Goal: Book appointment/travel/reservation

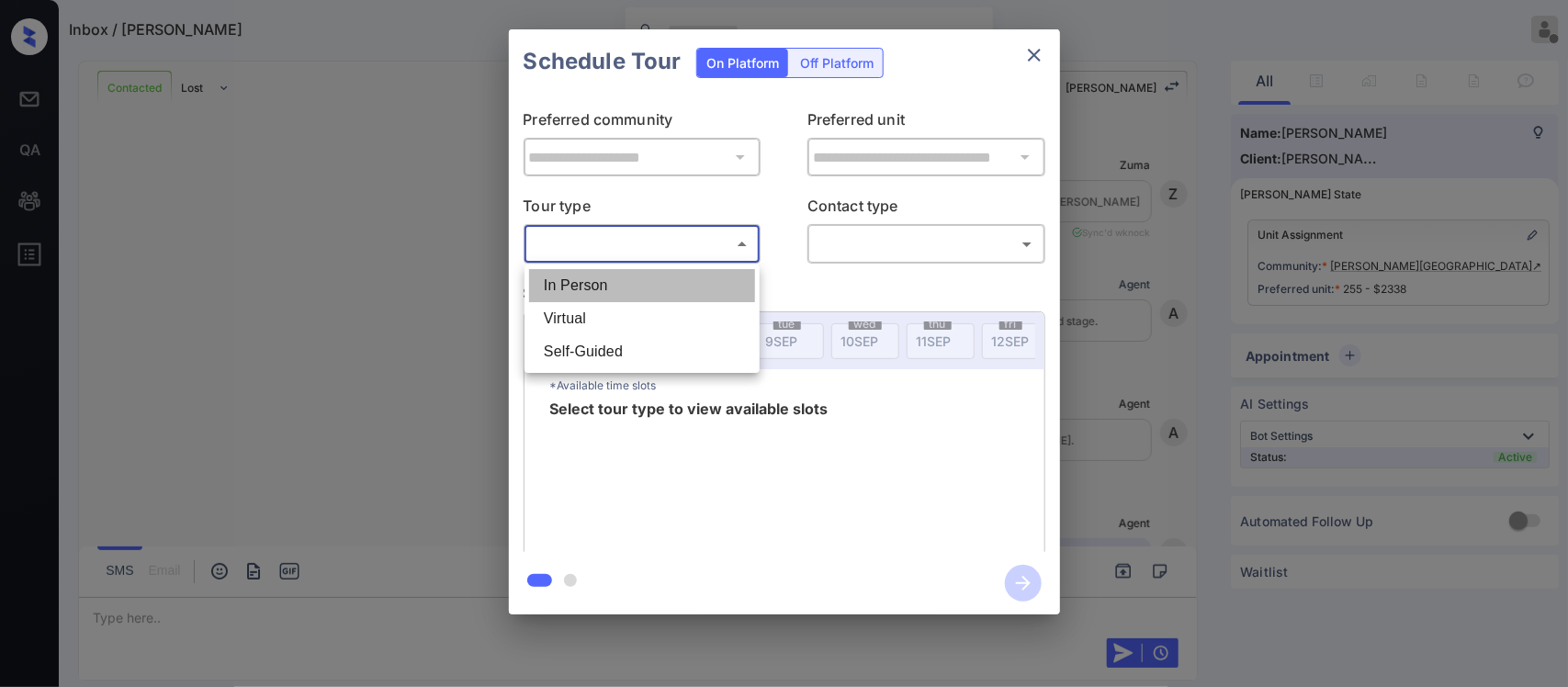
click at [638, 290] on li "In Person" at bounding box center [642, 286] width 226 height 33
type input "********"
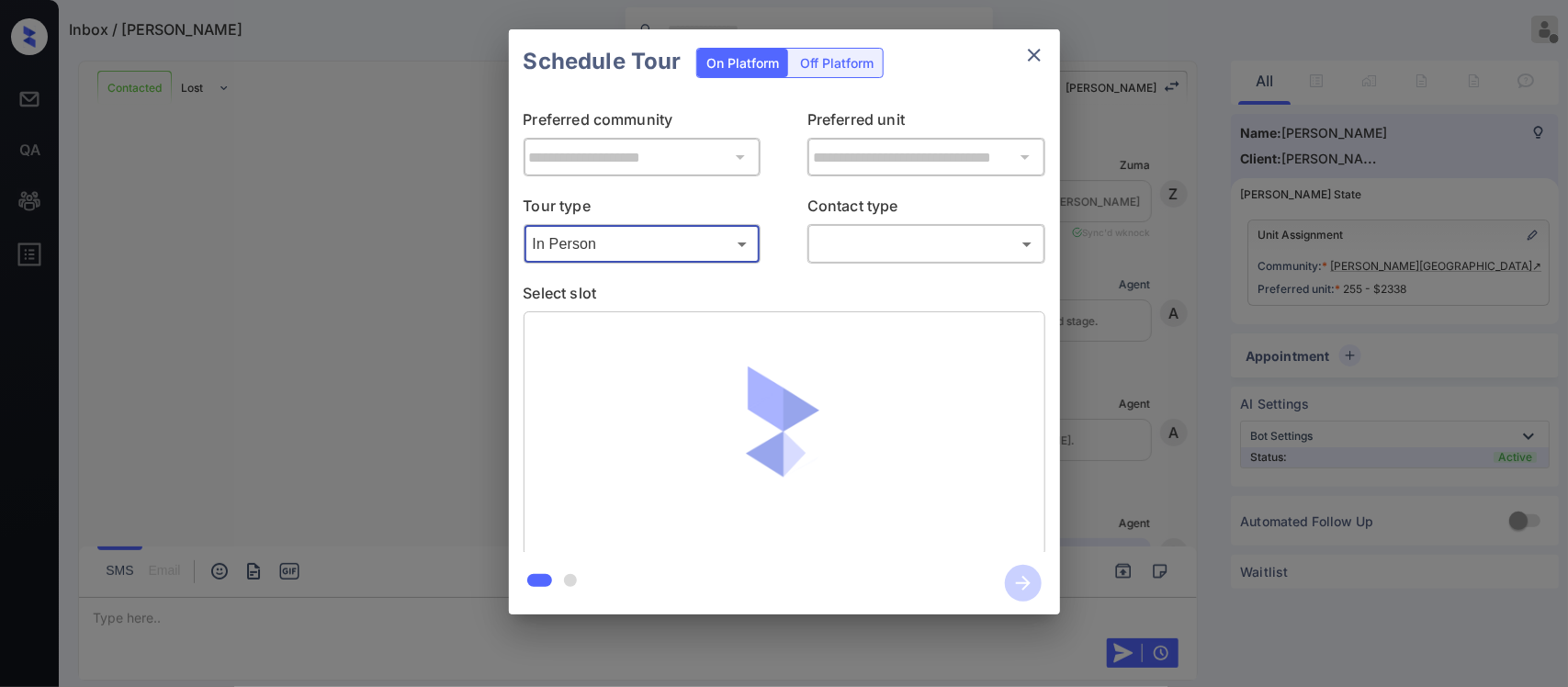
scroll to position [10094, 0]
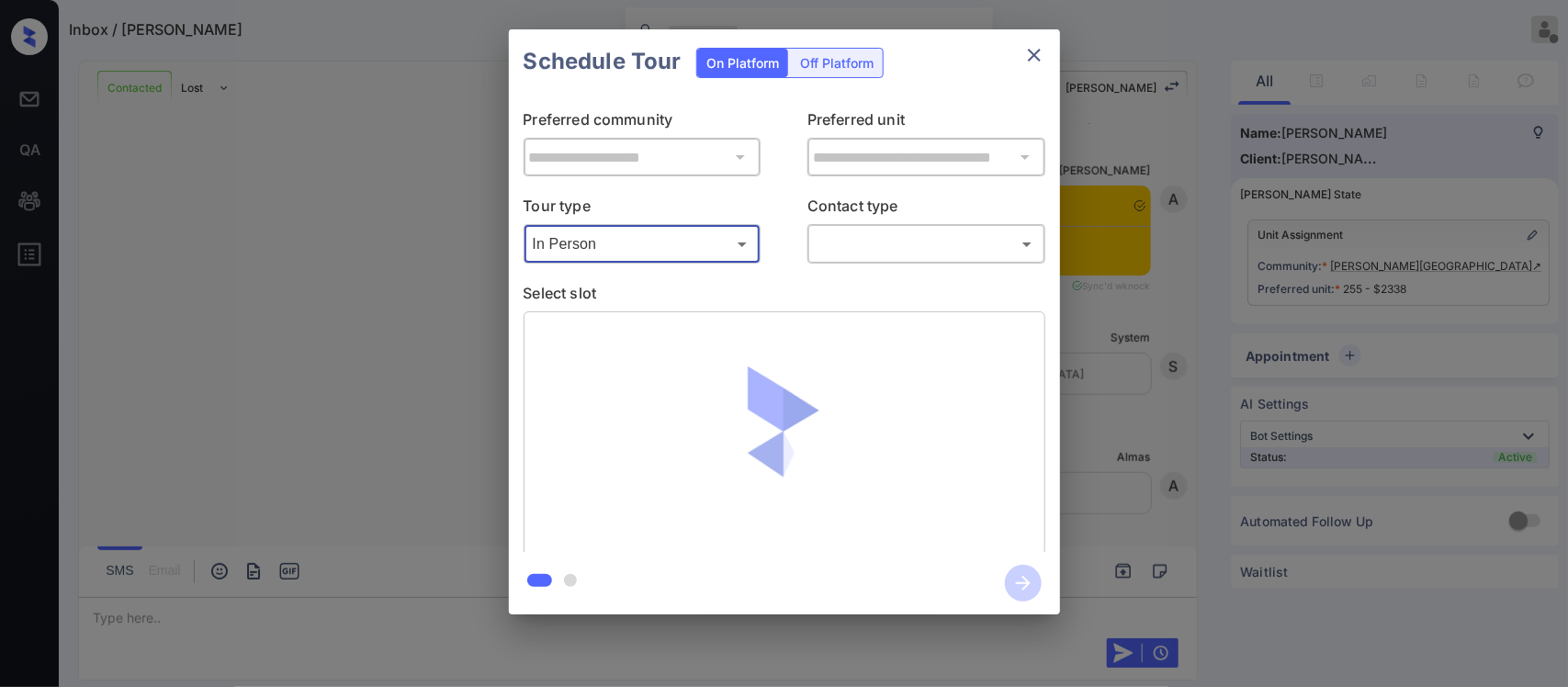
click at [841, 257] on body "Inbox / Perez Damian Almas Zainab Offline Set yourself online Set yourself on b…" at bounding box center [784, 343] width 1568 height 687
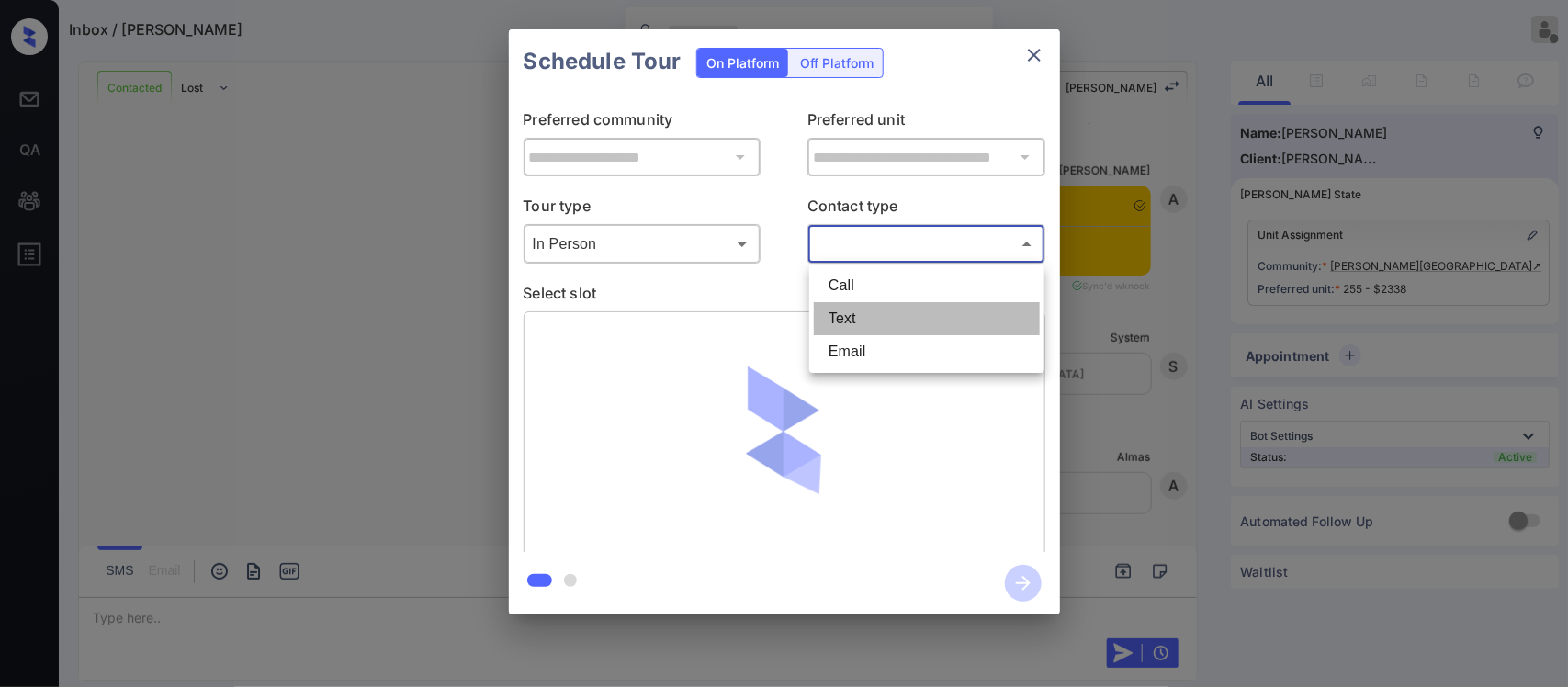
click at [838, 319] on li "Text" at bounding box center [927, 319] width 226 height 33
type input "****"
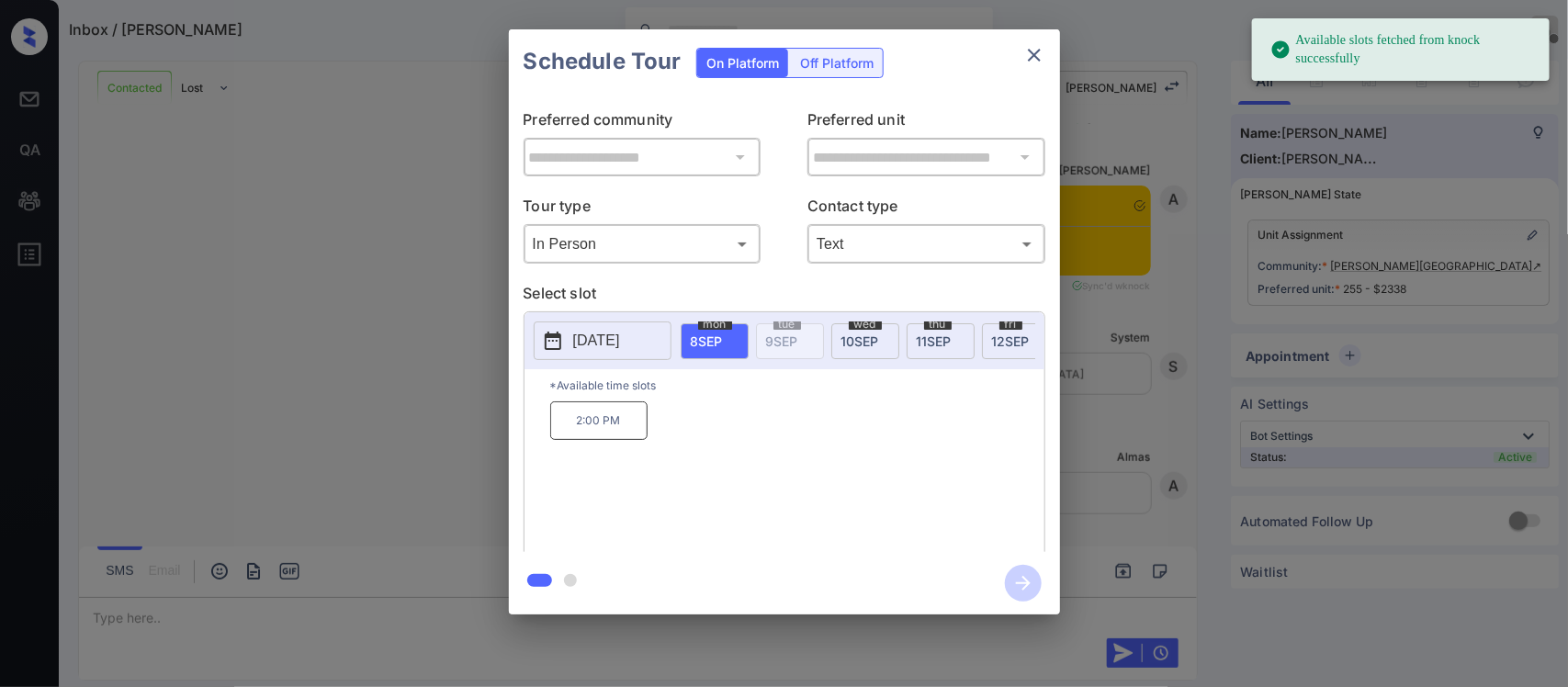
click at [1001, 340] on span "12 SEP" at bounding box center [1010, 341] width 38 height 16
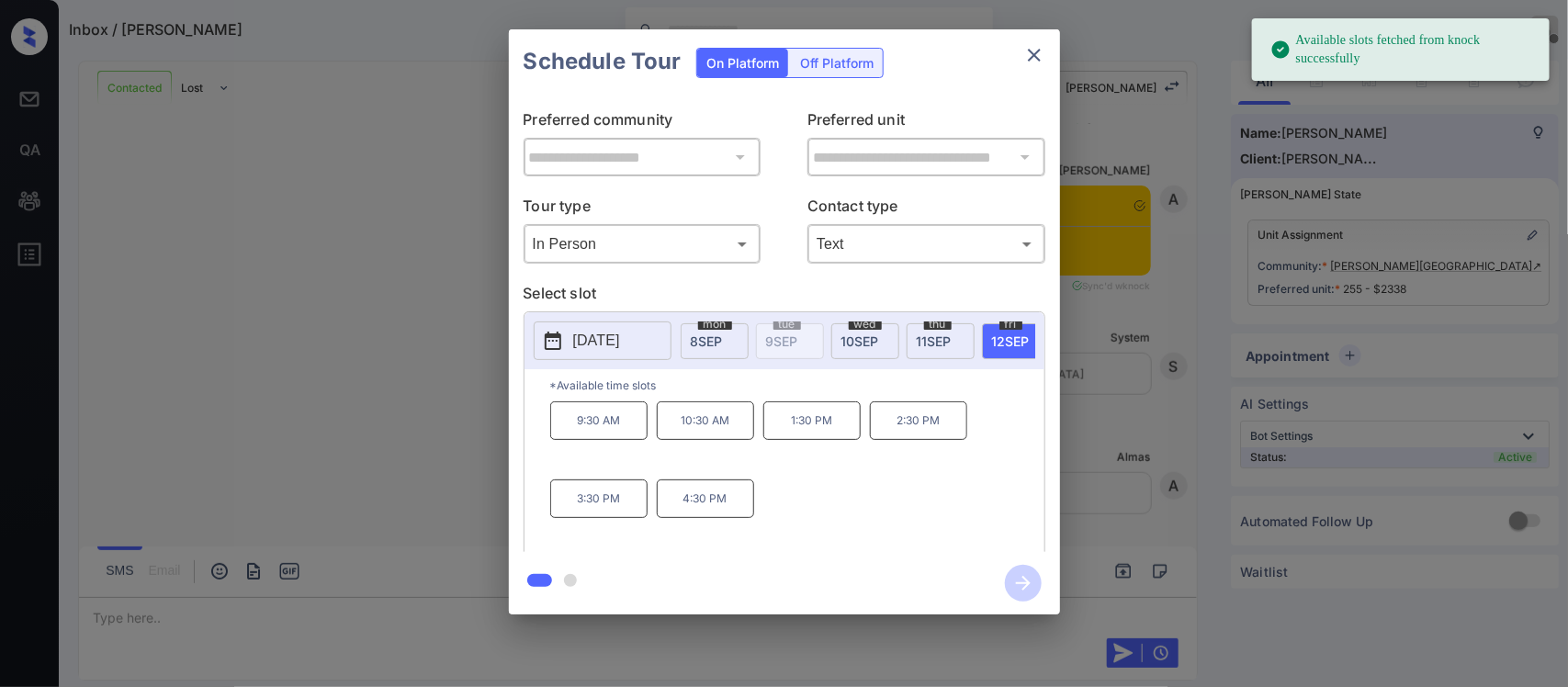
scroll to position [0, 294]
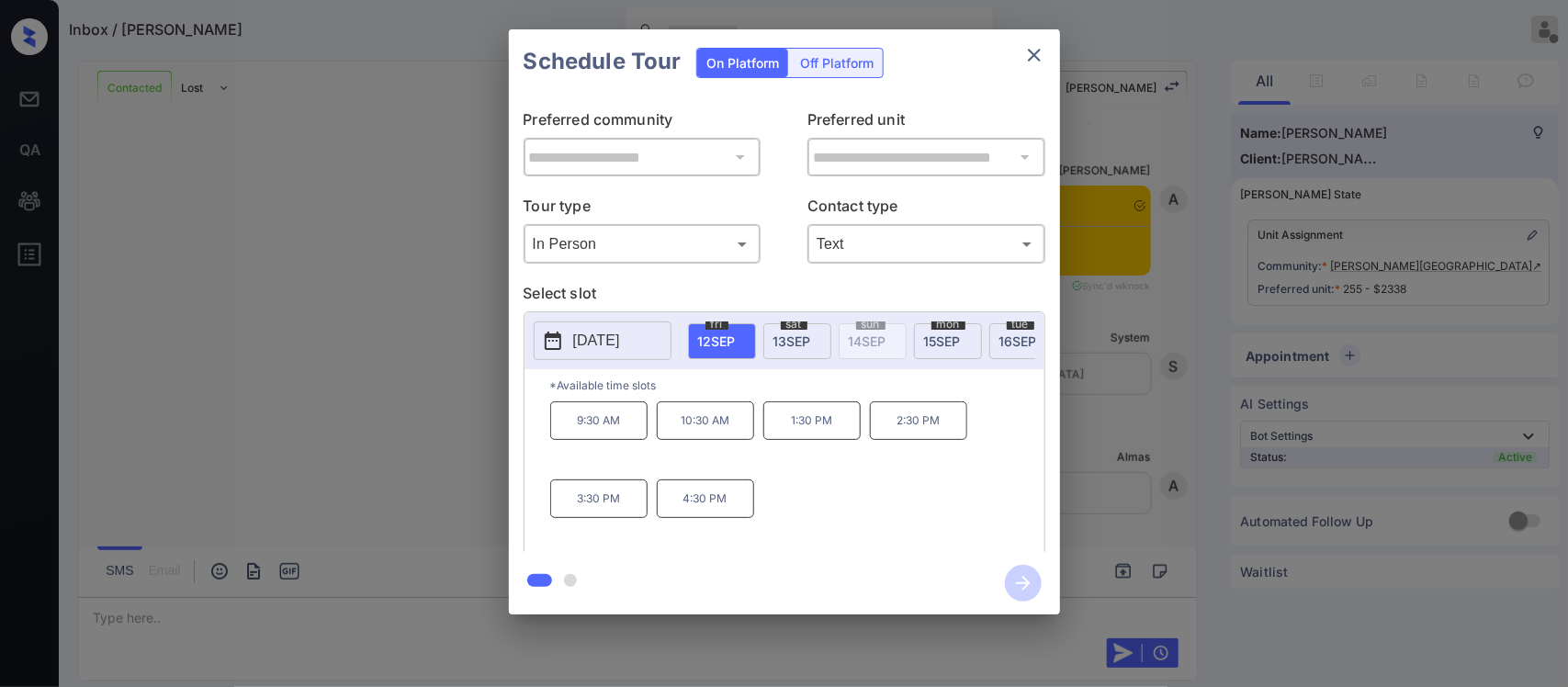
click at [784, 341] on span "13 SEP" at bounding box center [792, 341] width 38 height 16
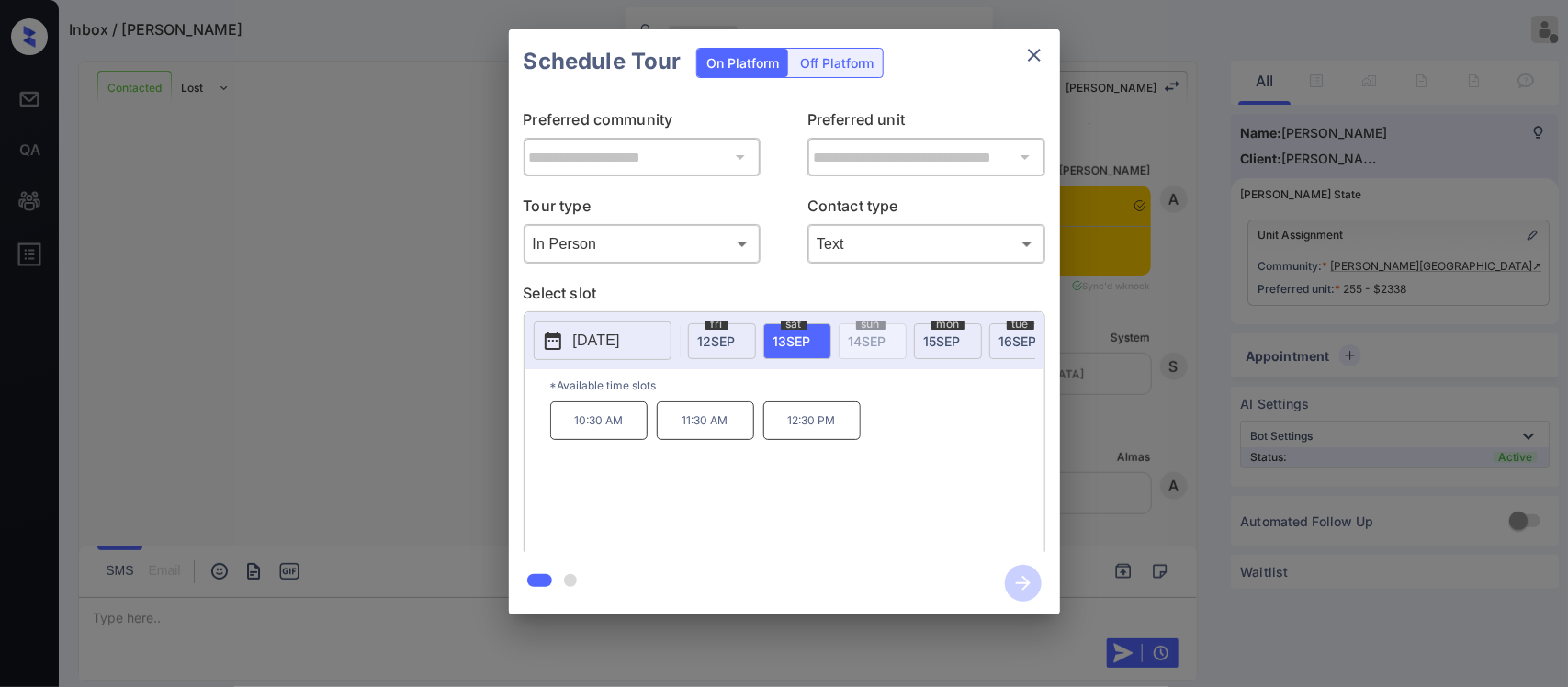
click at [790, 432] on p "12:30 PM" at bounding box center [811, 421] width 97 height 39
click at [1021, 589] on icon "button" at bounding box center [1023, 583] width 37 height 37
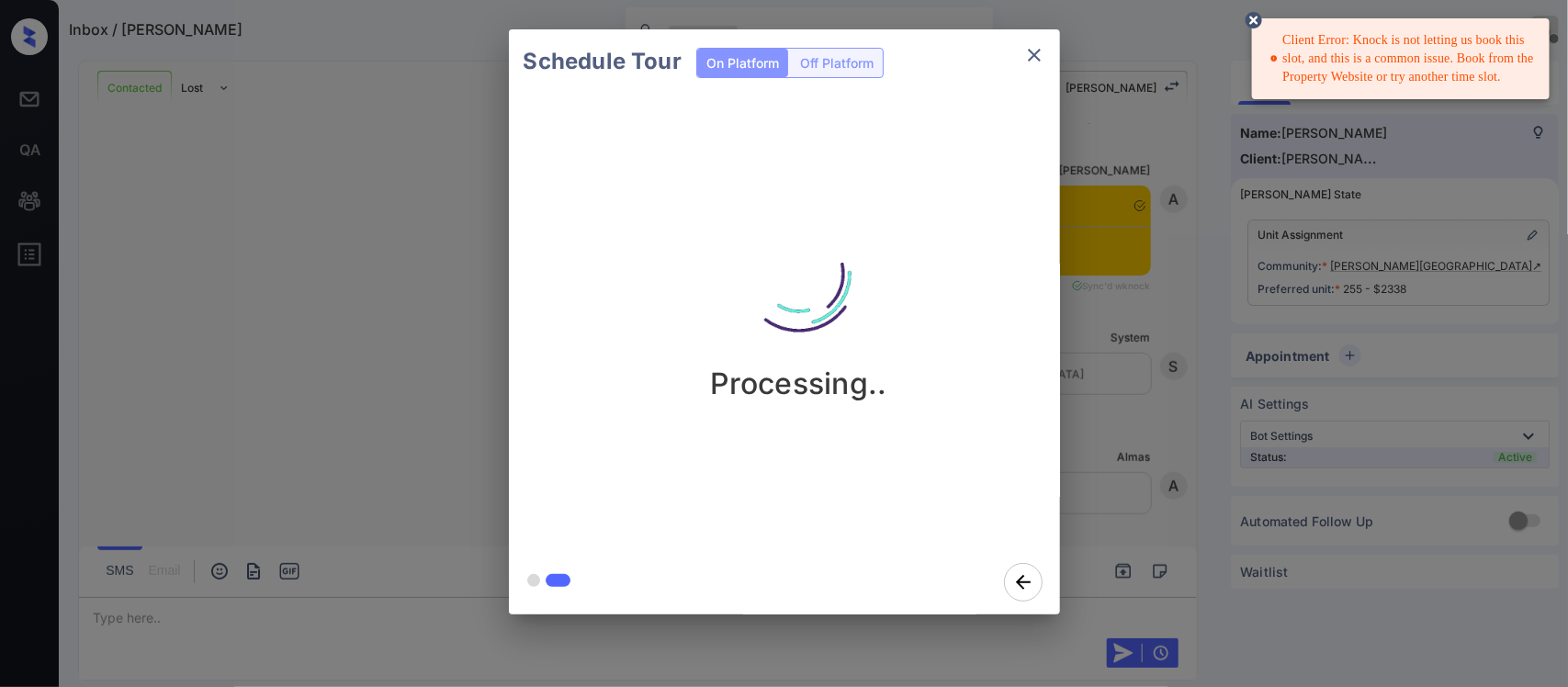
click at [1380, 55] on div "Client Error: Knock is not letting us book this slot, and this is a common issu…" at bounding box center [1403, 59] width 264 height 70
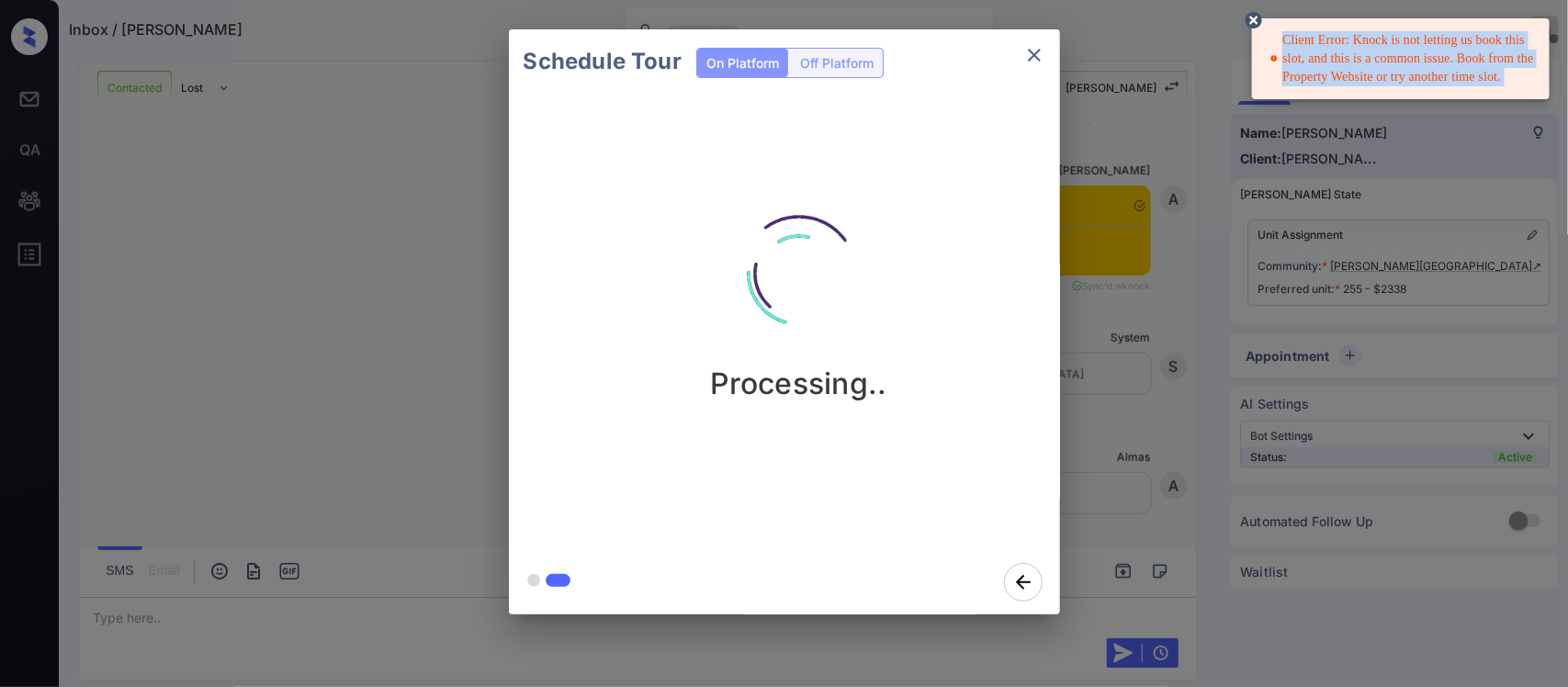
click at [1380, 55] on div "Client Error: Knock is not letting us book this slot, and this is a common issu…" at bounding box center [1403, 59] width 264 height 70
copy div "Client Error: Knock is not letting us book this slot, and this is a common issu…"
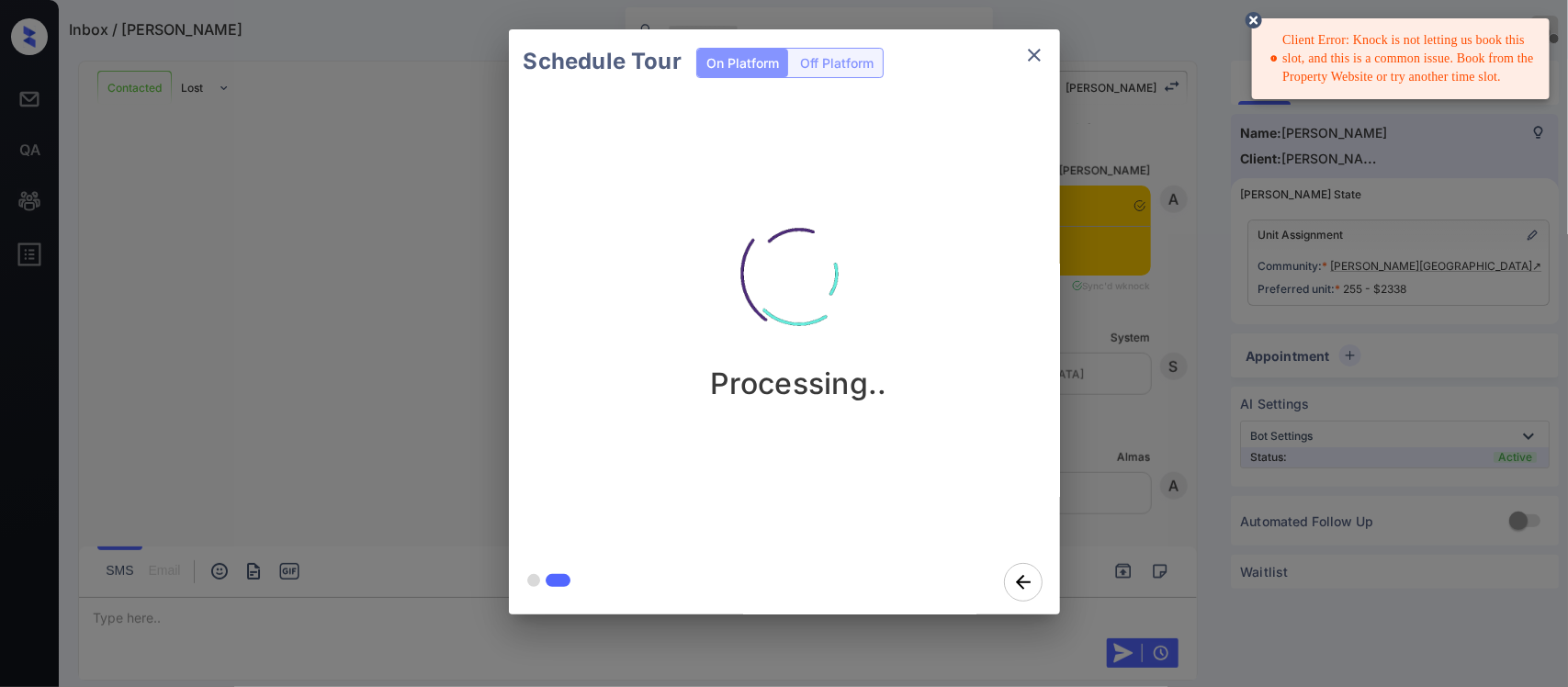
click at [1094, 442] on div "Schedule Tour On Platform Off Platform Processing.." at bounding box center [784, 322] width 1568 height 644
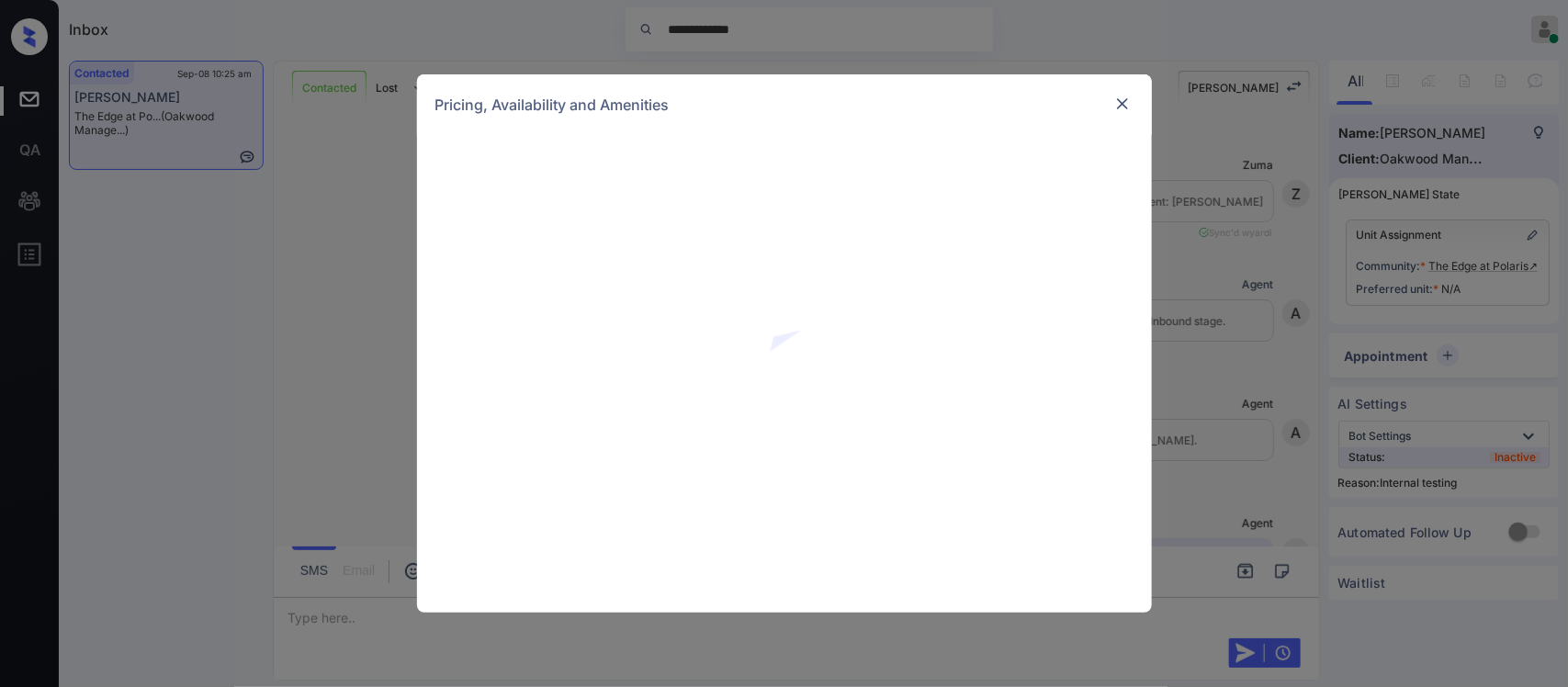
scroll to position [1637, 0]
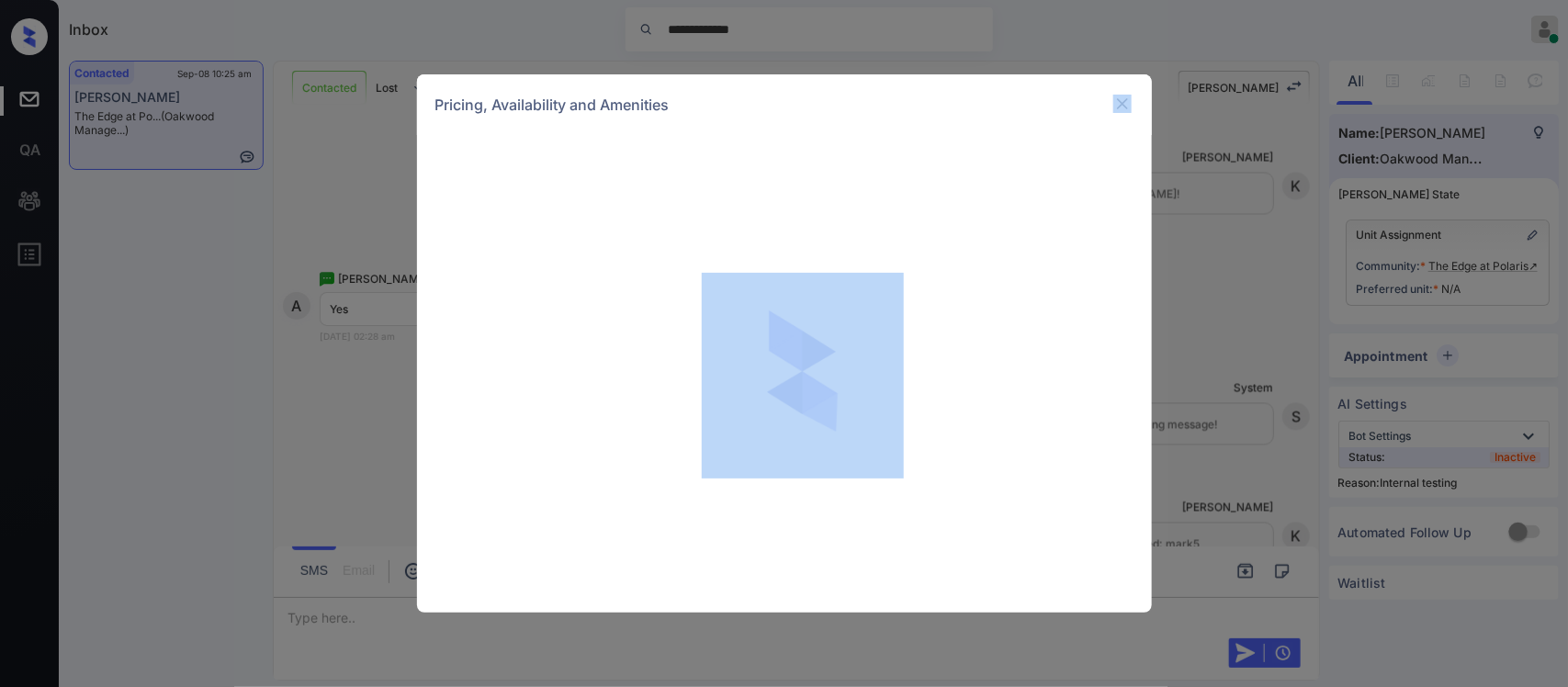
drag, startPoint x: 1278, startPoint y: 173, endPoint x: 1117, endPoint y: 99, distance: 177.2
click at [1117, 99] on div "Pricing, Availability and Amenities" at bounding box center [784, 343] width 1568 height 687
click at [1117, 99] on img at bounding box center [1123, 104] width 18 height 18
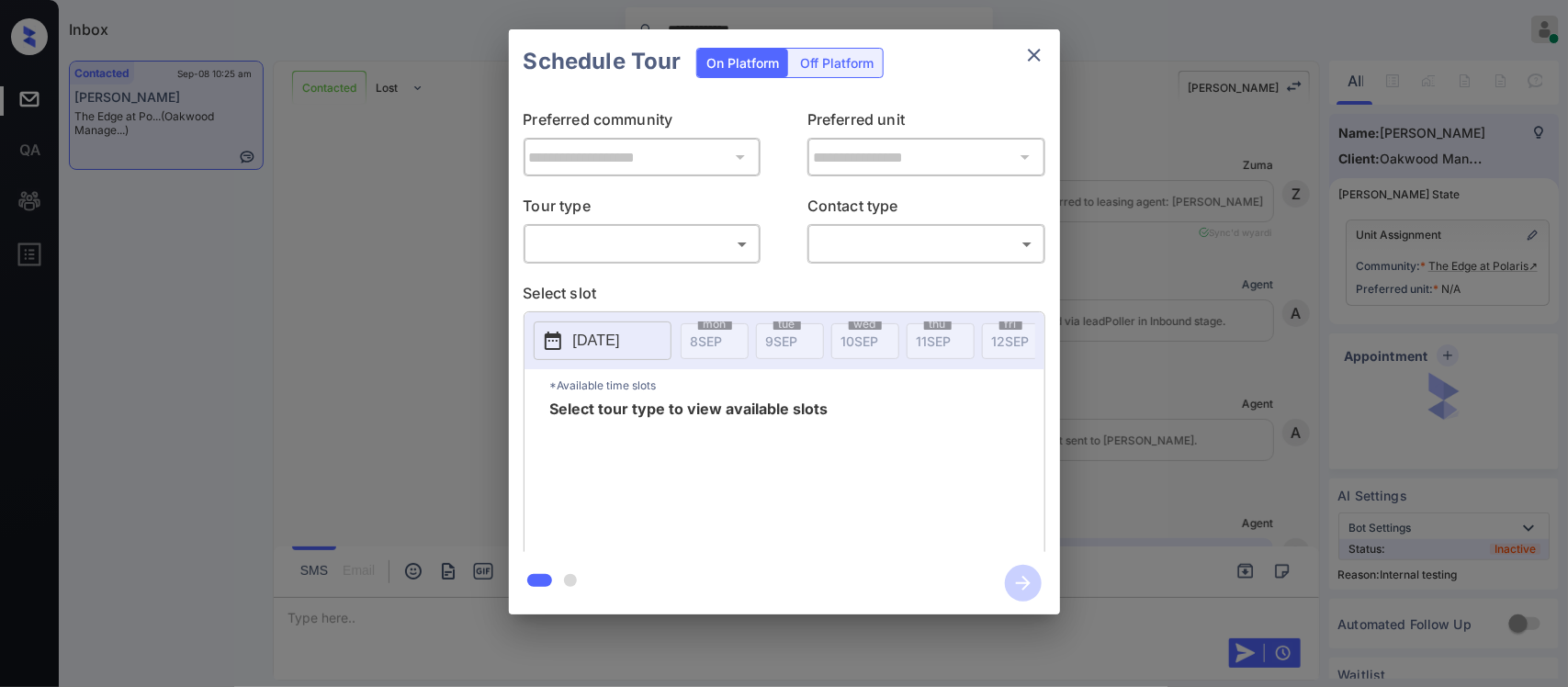
scroll to position [5461, 0]
click at [725, 260] on div "​ ​" at bounding box center [642, 244] width 237 height 40
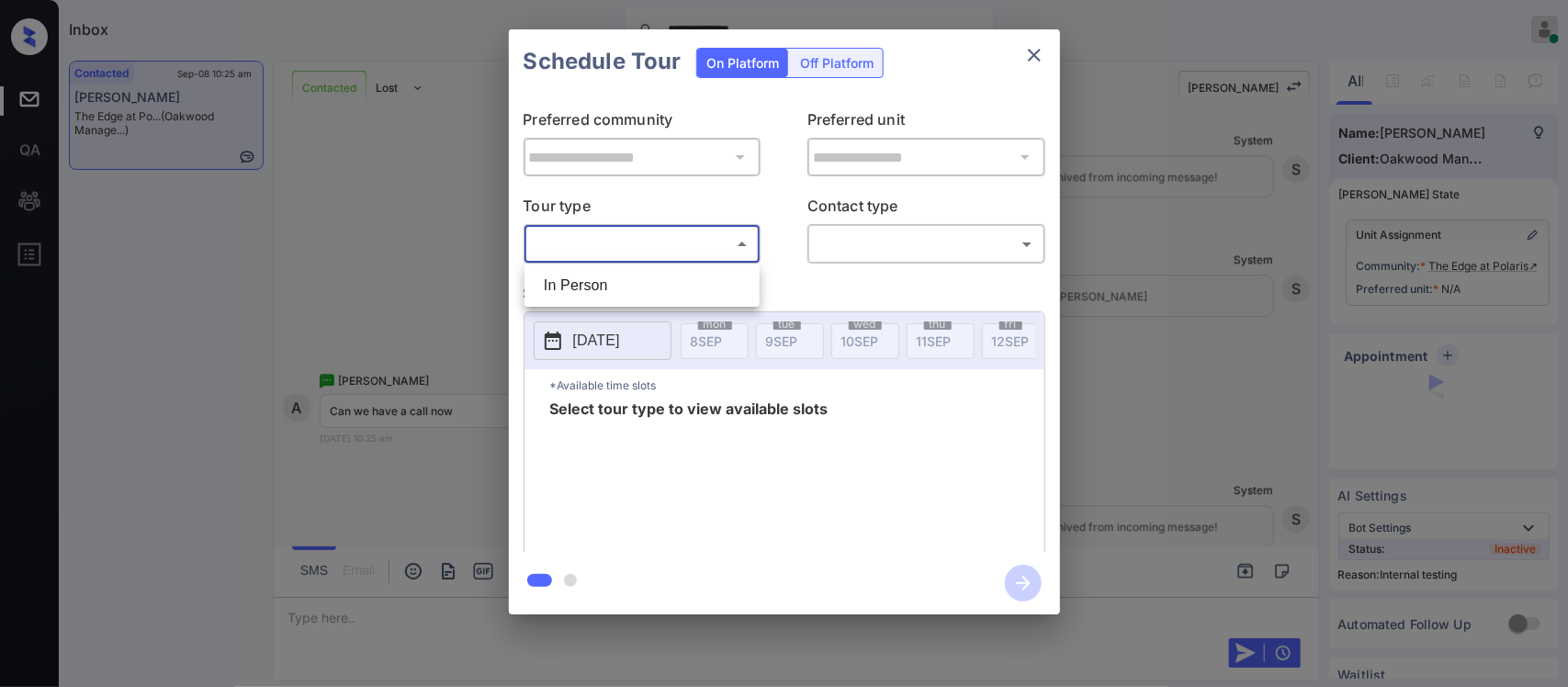
drag, startPoint x: 719, startPoint y: 251, endPoint x: 709, endPoint y: 274, distance: 25.1
click at [709, 274] on body "**********" at bounding box center [784, 343] width 1568 height 687
click at [709, 274] on li "In Person" at bounding box center [642, 286] width 226 height 33
type input "********"
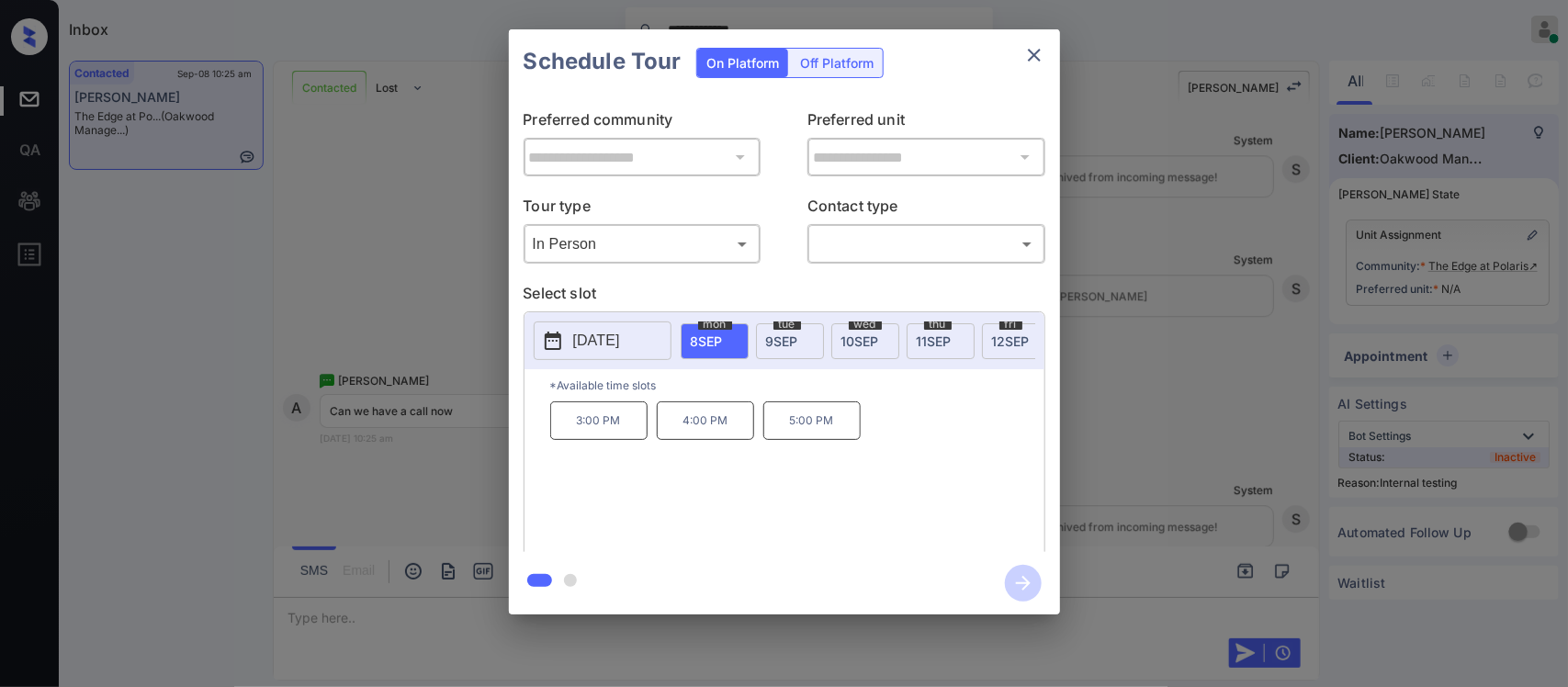
click at [704, 260] on div "In Person ******** ​" at bounding box center [642, 244] width 237 height 40
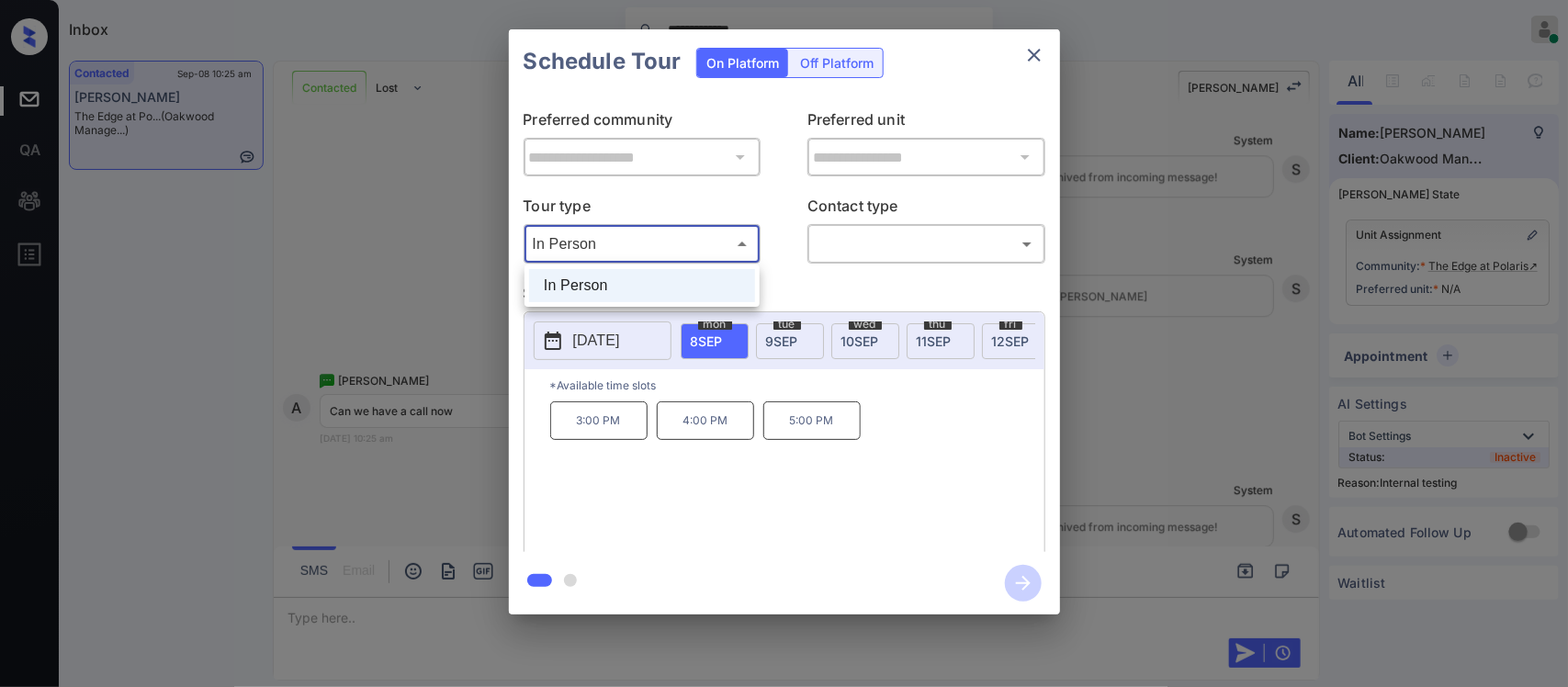
click at [707, 245] on body "**********" at bounding box center [784, 343] width 1568 height 687
click at [787, 362] on div at bounding box center [784, 343] width 1568 height 687
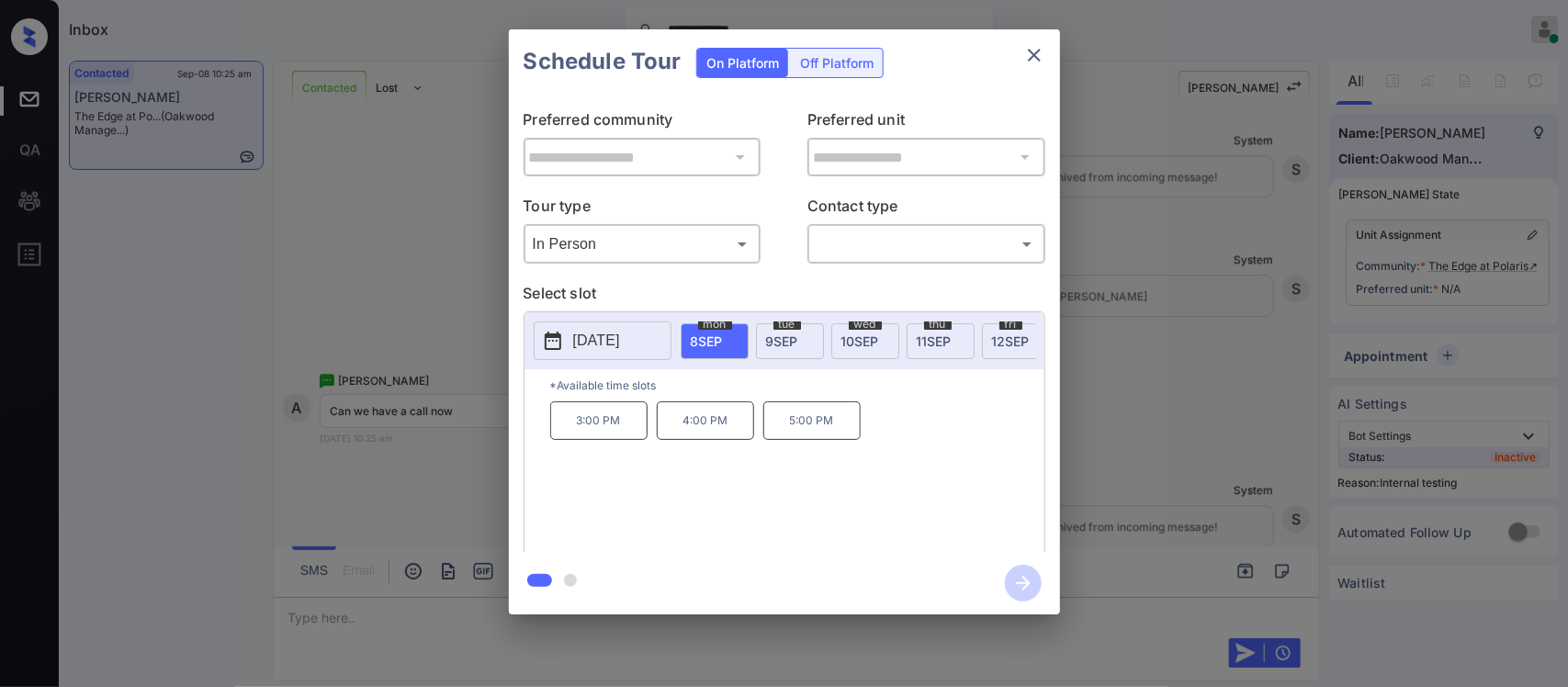
click at [658, 331] on button "2025-09-08" at bounding box center [602, 341] width 138 height 39
click at [1035, 56] on icon "close" at bounding box center [1034, 55] width 13 height 13
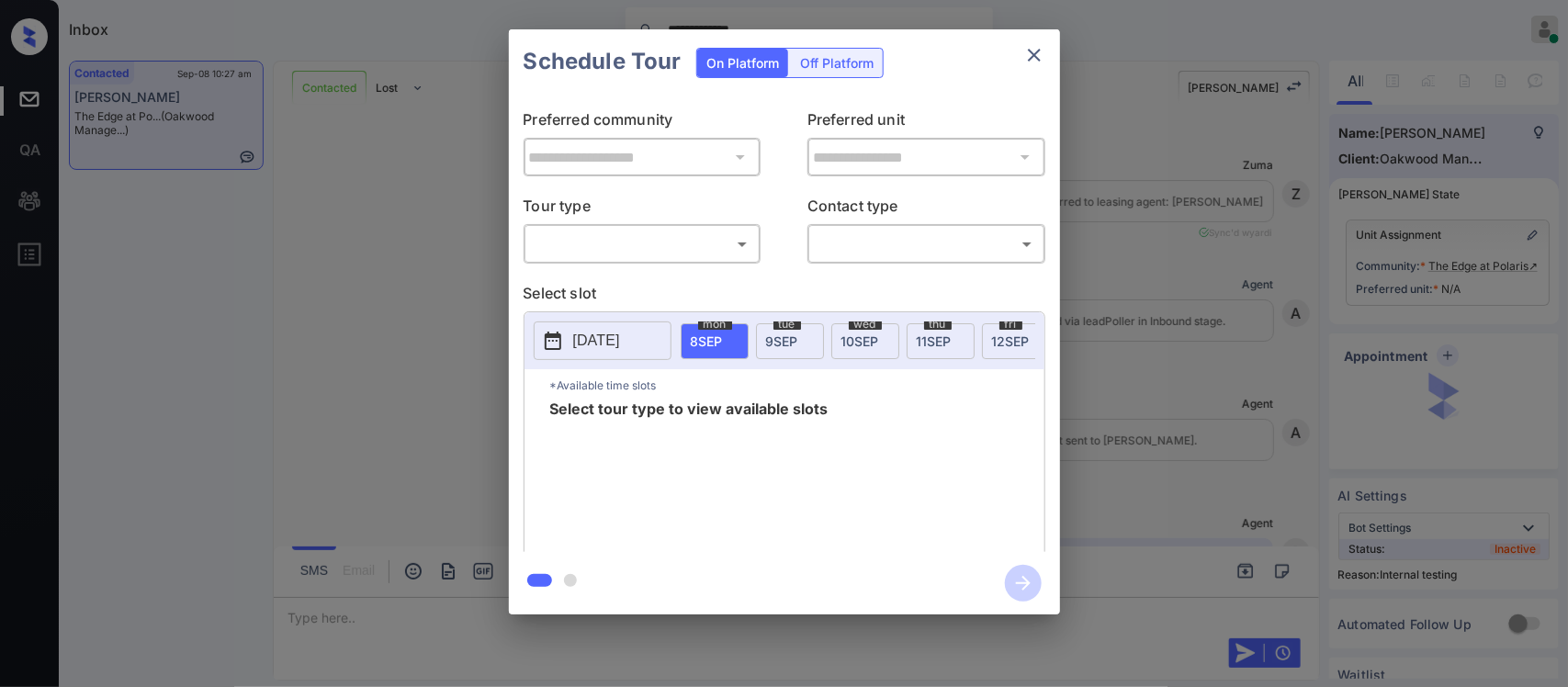
scroll to position [5461, 0]
click at [698, 250] on body "**********" at bounding box center [784, 343] width 1568 height 687
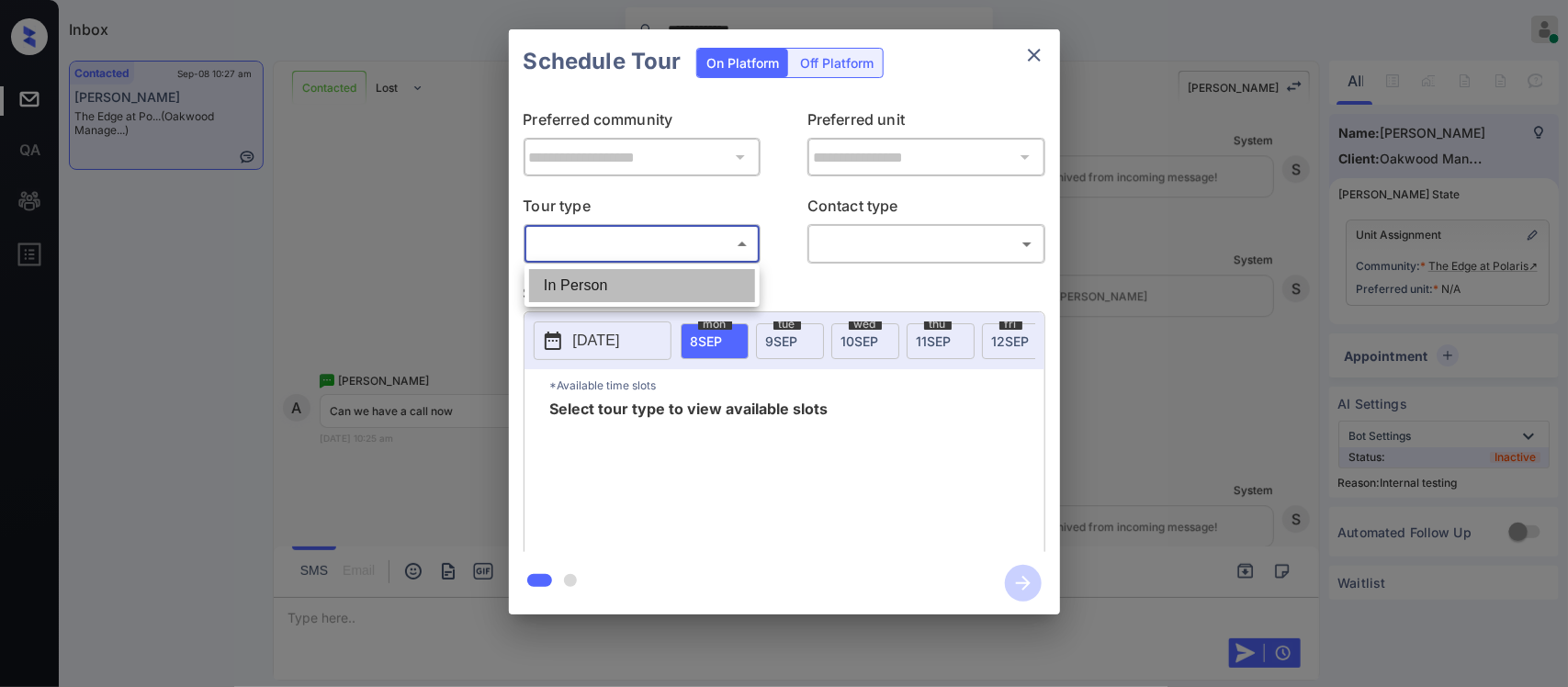
click at [684, 276] on li "In Person" at bounding box center [642, 286] width 226 height 33
type input "********"
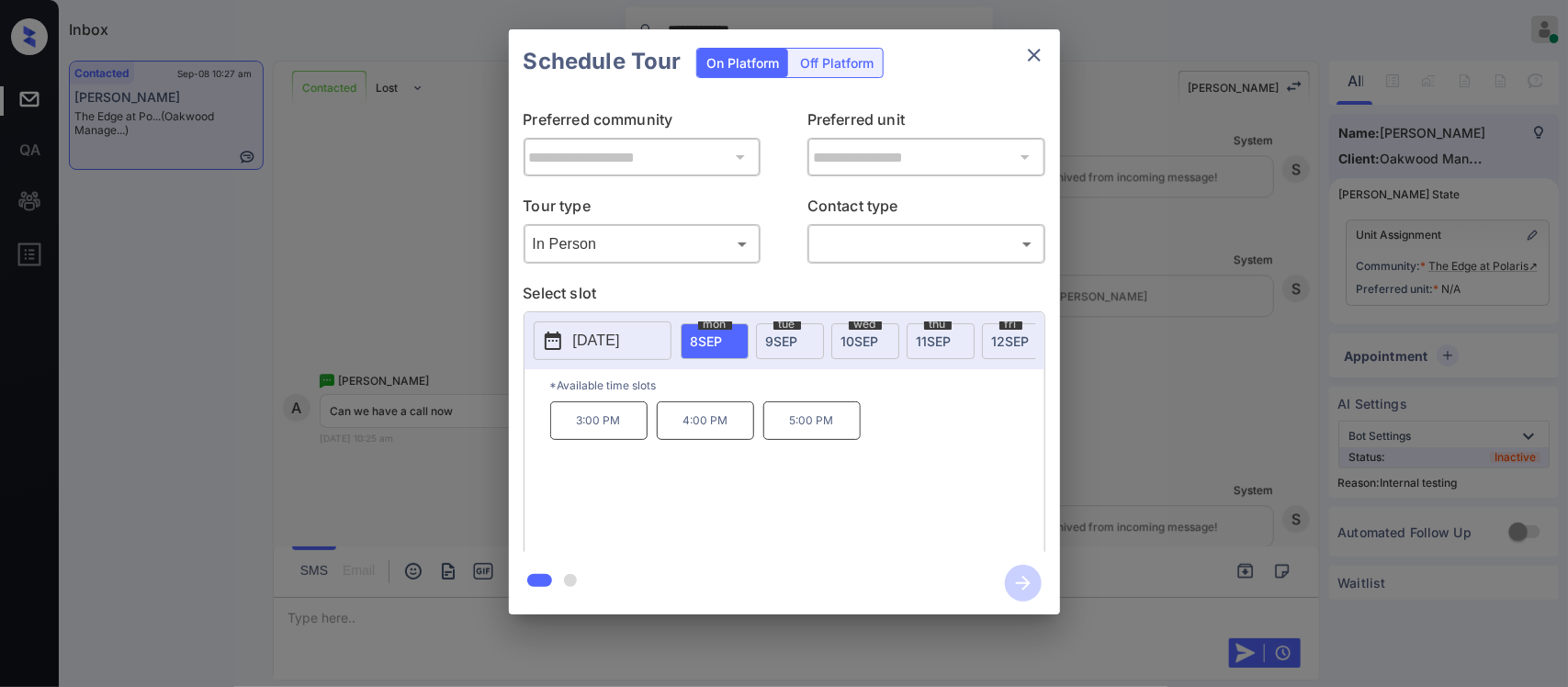
click at [620, 346] on p "[DATE]" at bounding box center [596, 341] width 47 height 22
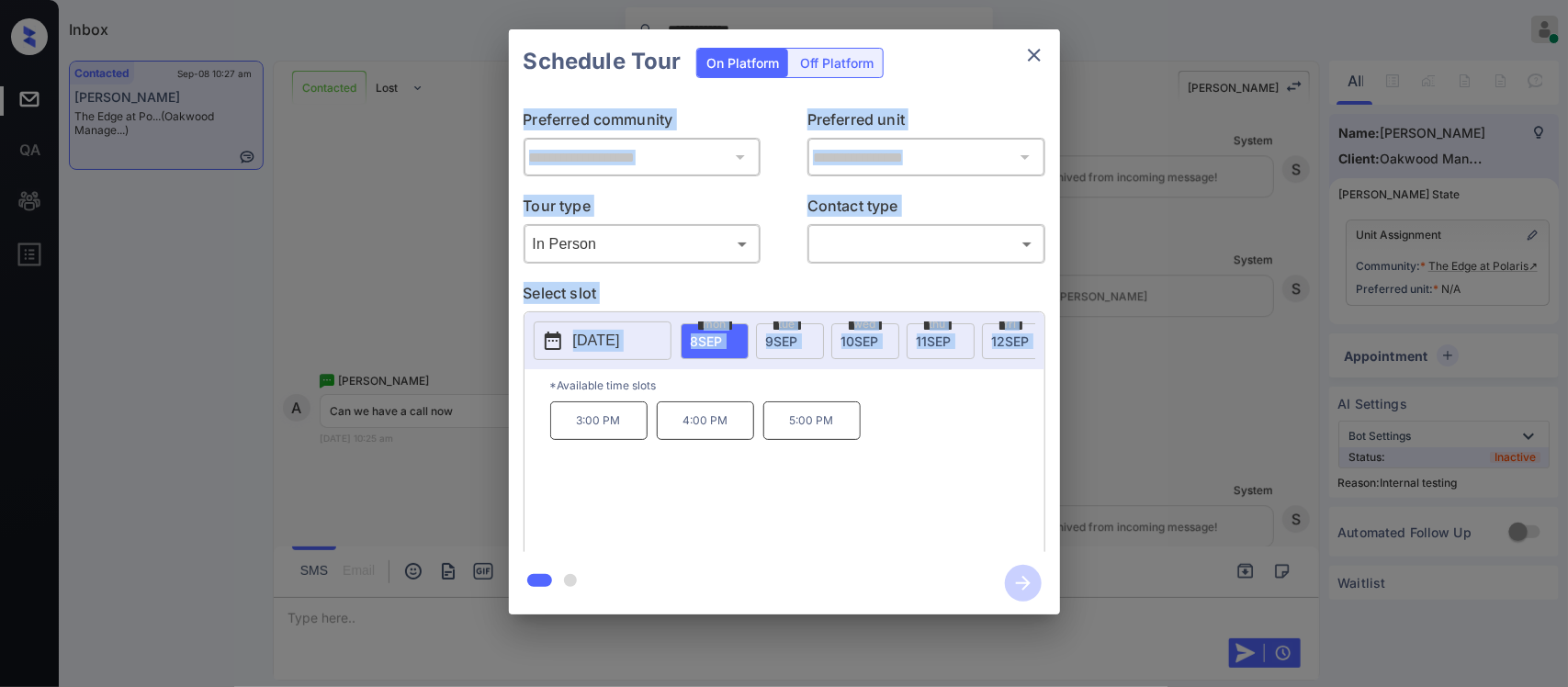
drag, startPoint x: 1082, startPoint y: 343, endPoint x: 1043, endPoint y: 48, distance: 297.6
click at [1043, 48] on div "**********" at bounding box center [784, 322] width 1568 height 644
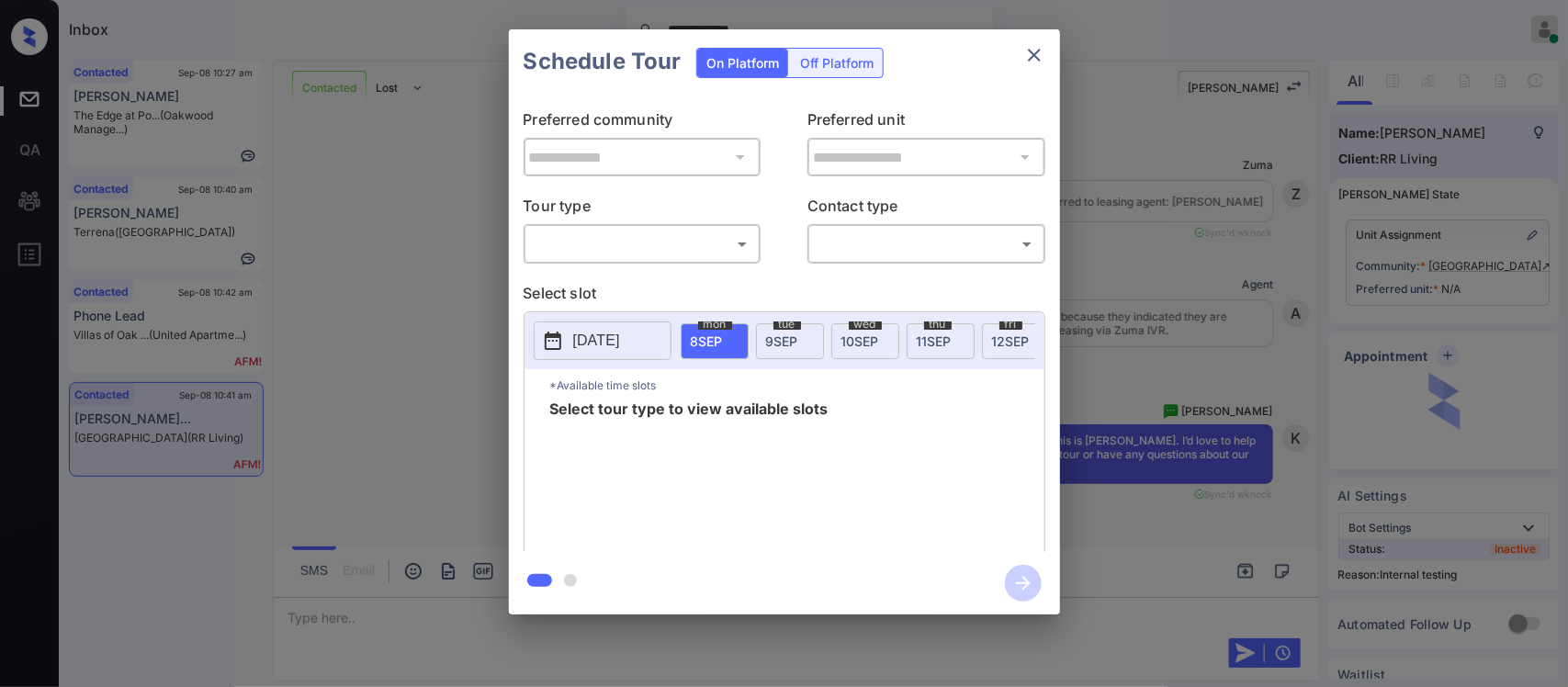
click at [662, 245] on body "**********" at bounding box center [784, 343] width 1568 height 687
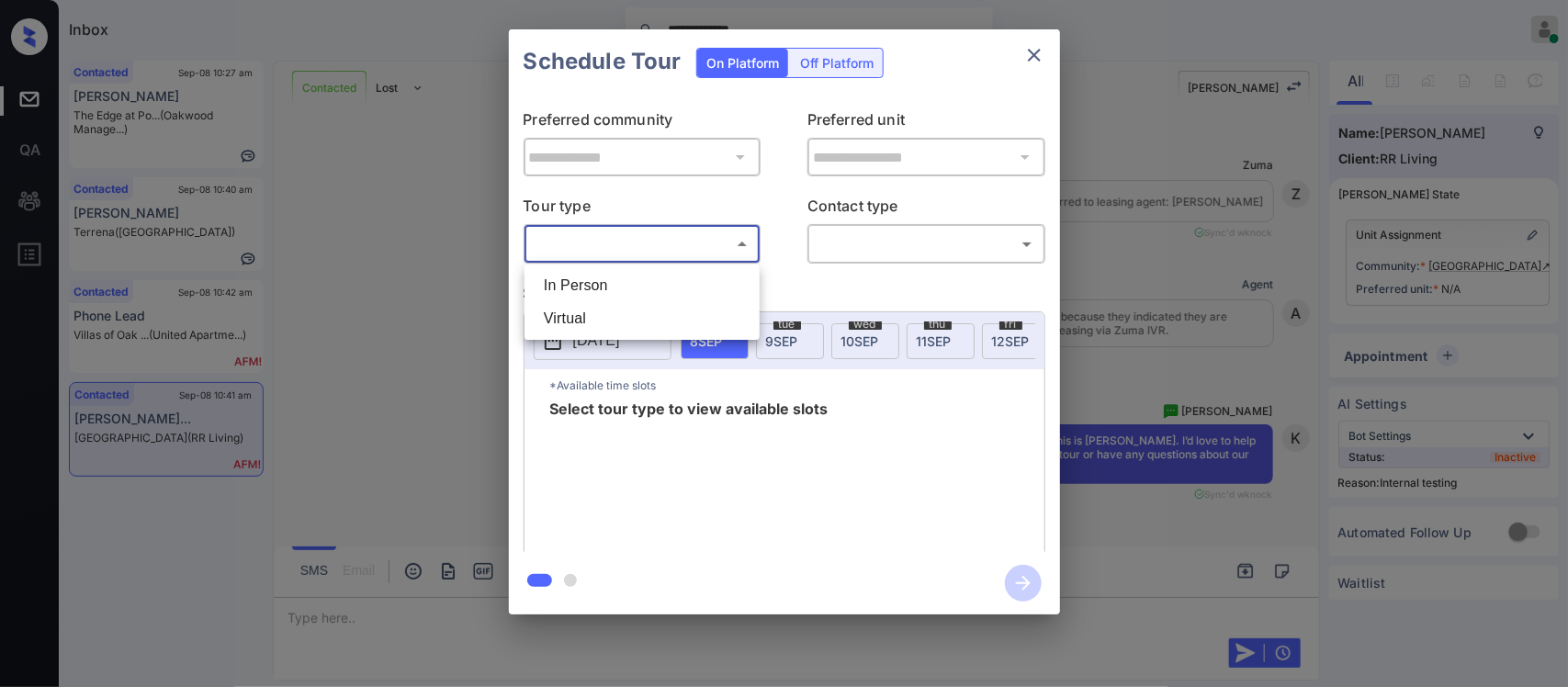
scroll to position [4667, 0]
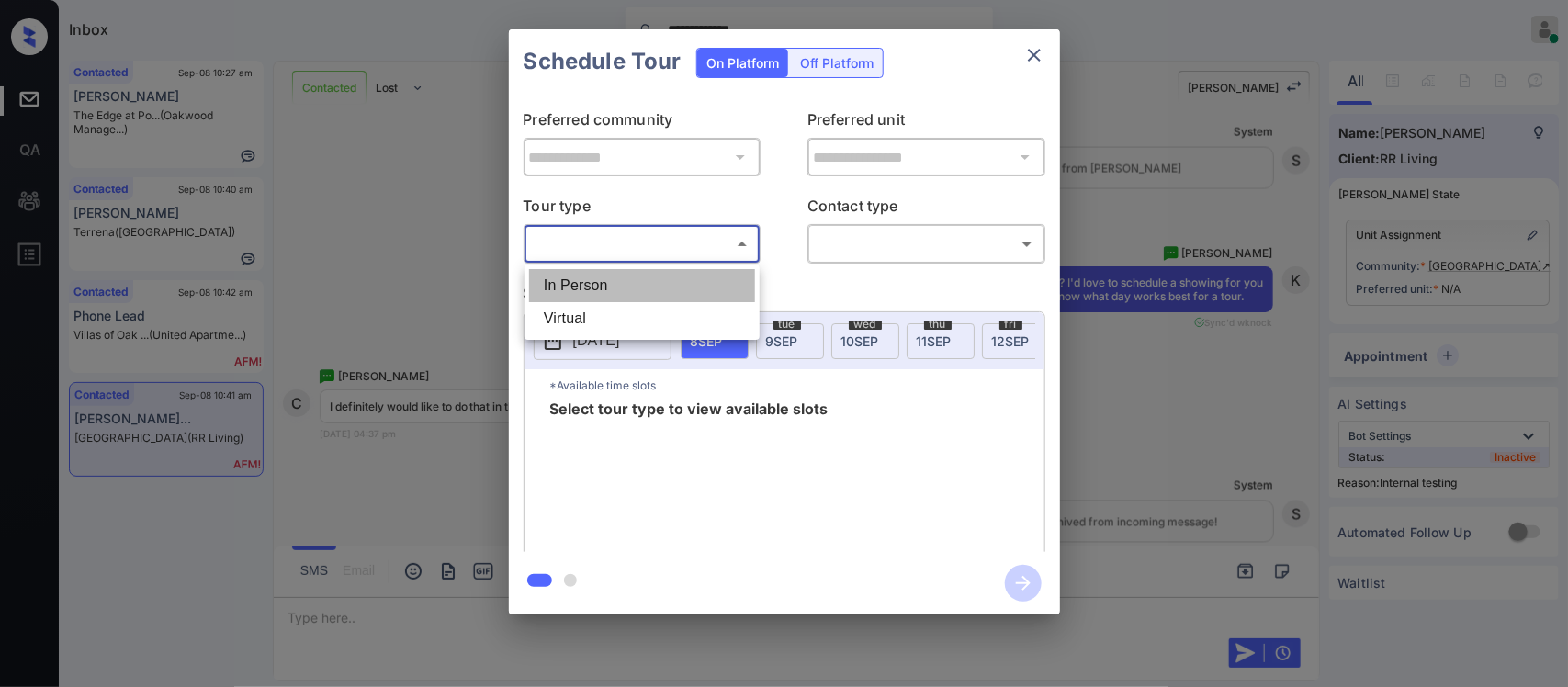
click at [650, 281] on li "In Person" at bounding box center [642, 286] width 226 height 33
type input "********"
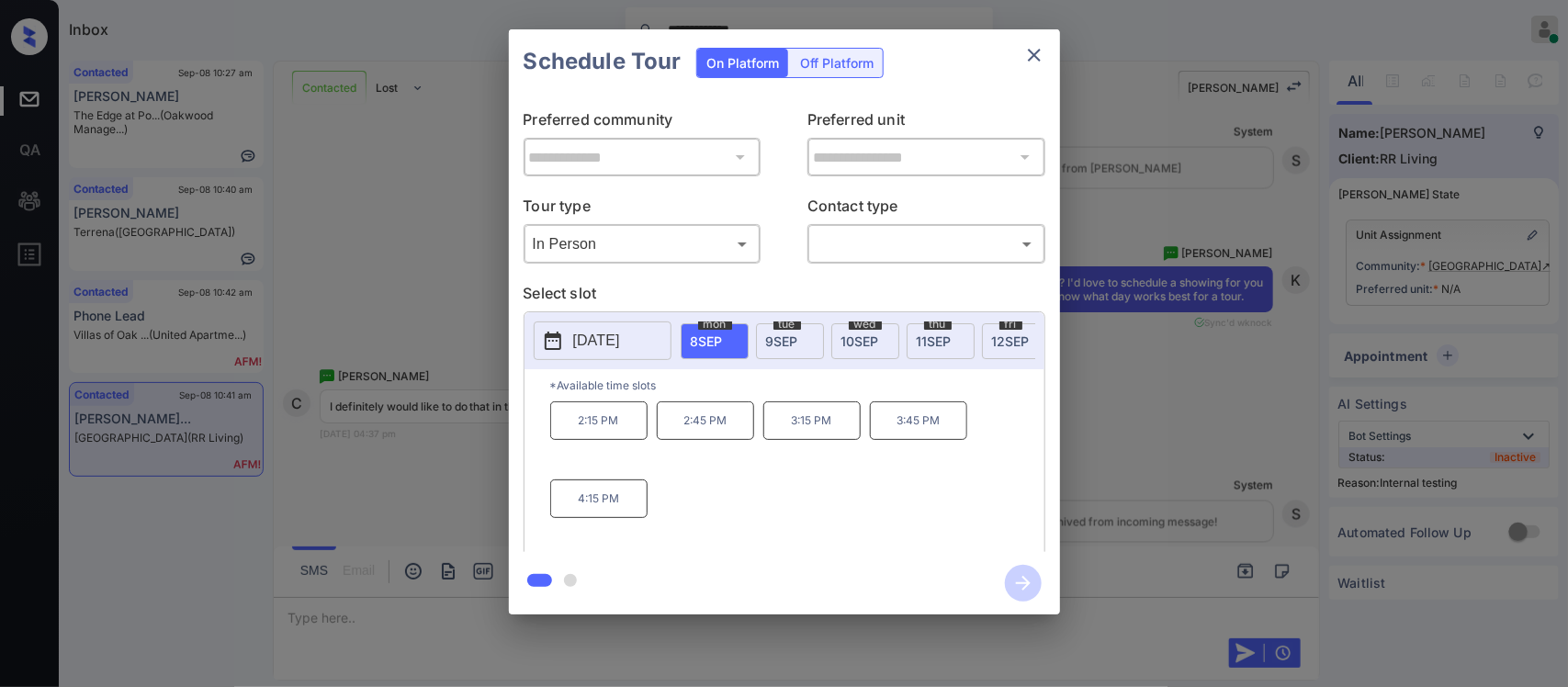
click at [932, 338] on span "11 SEP" at bounding box center [934, 341] width 35 height 16
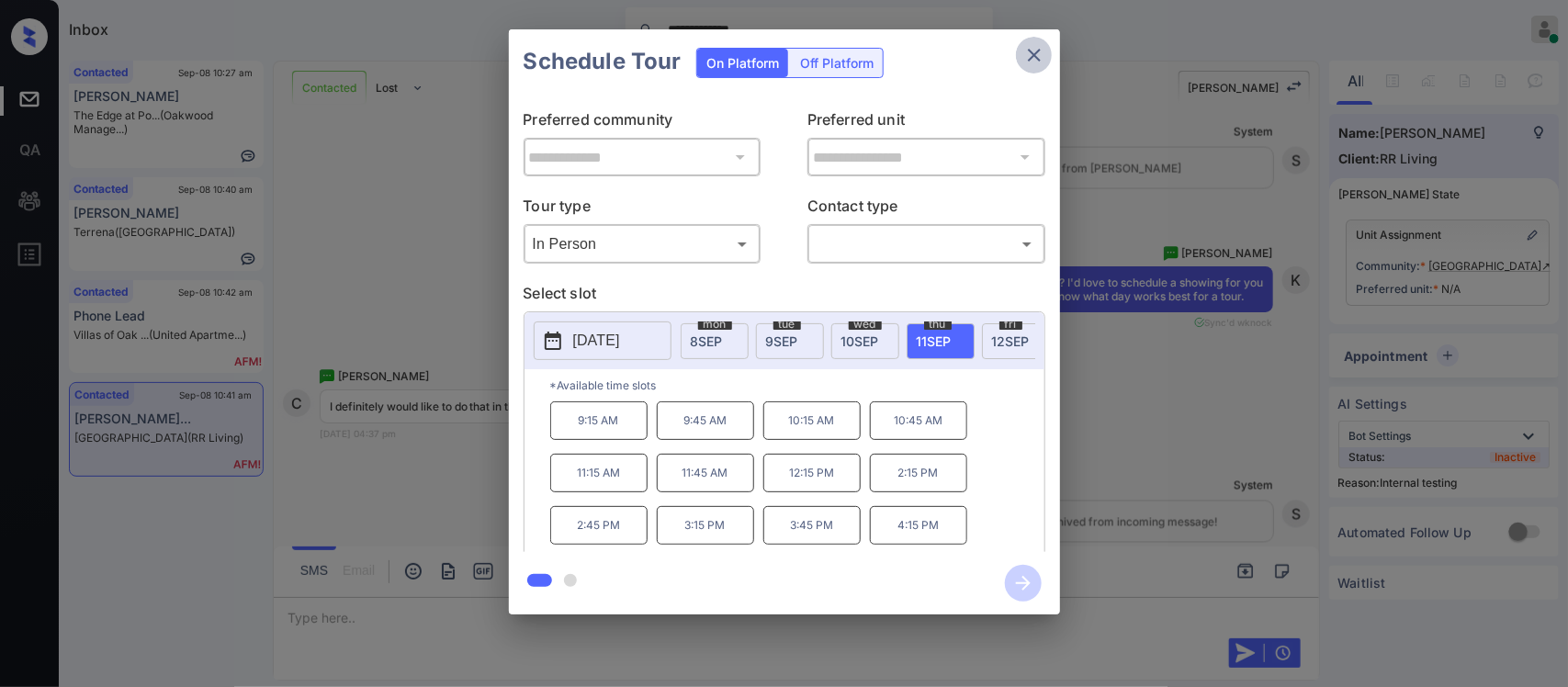
click at [1036, 55] on icon "close" at bounding box center [1034, 55] width 22 height 22
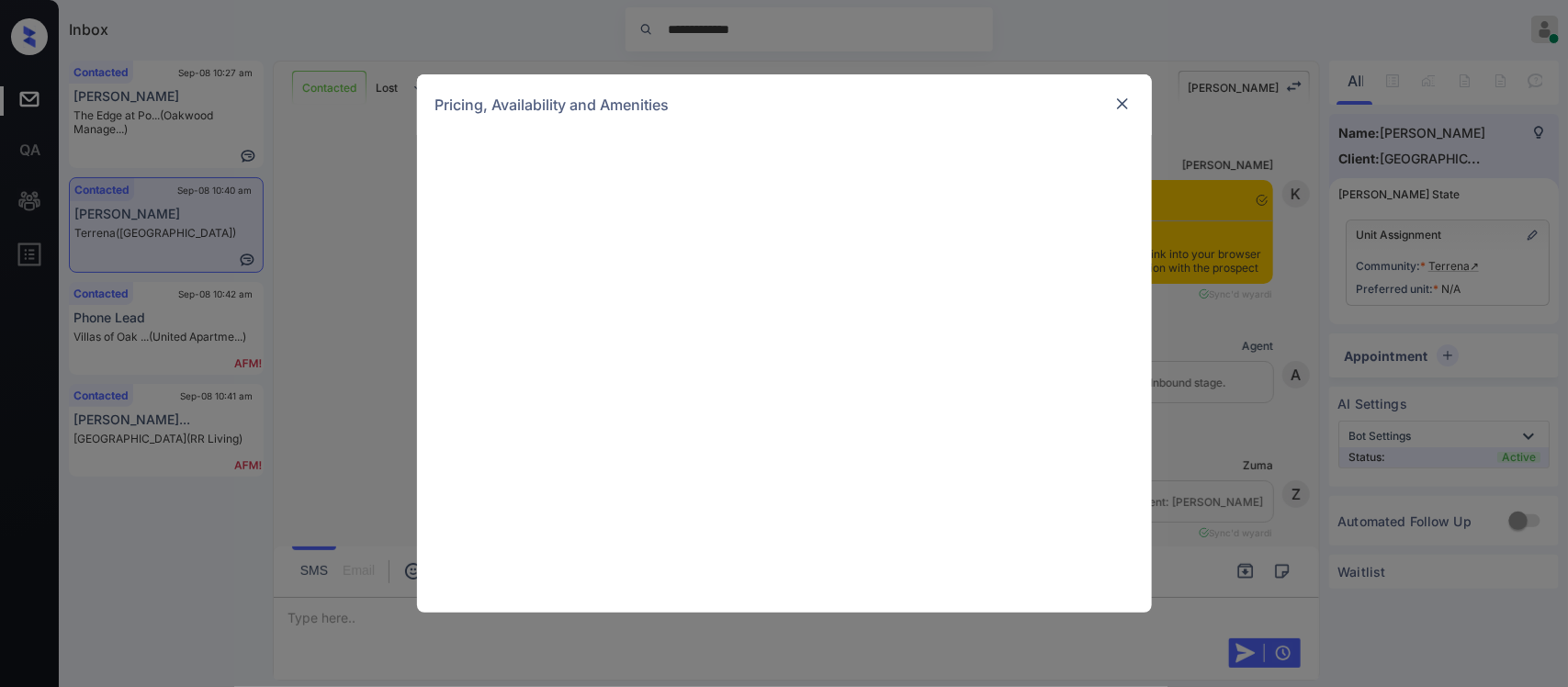
scroll to position [1765, 0]
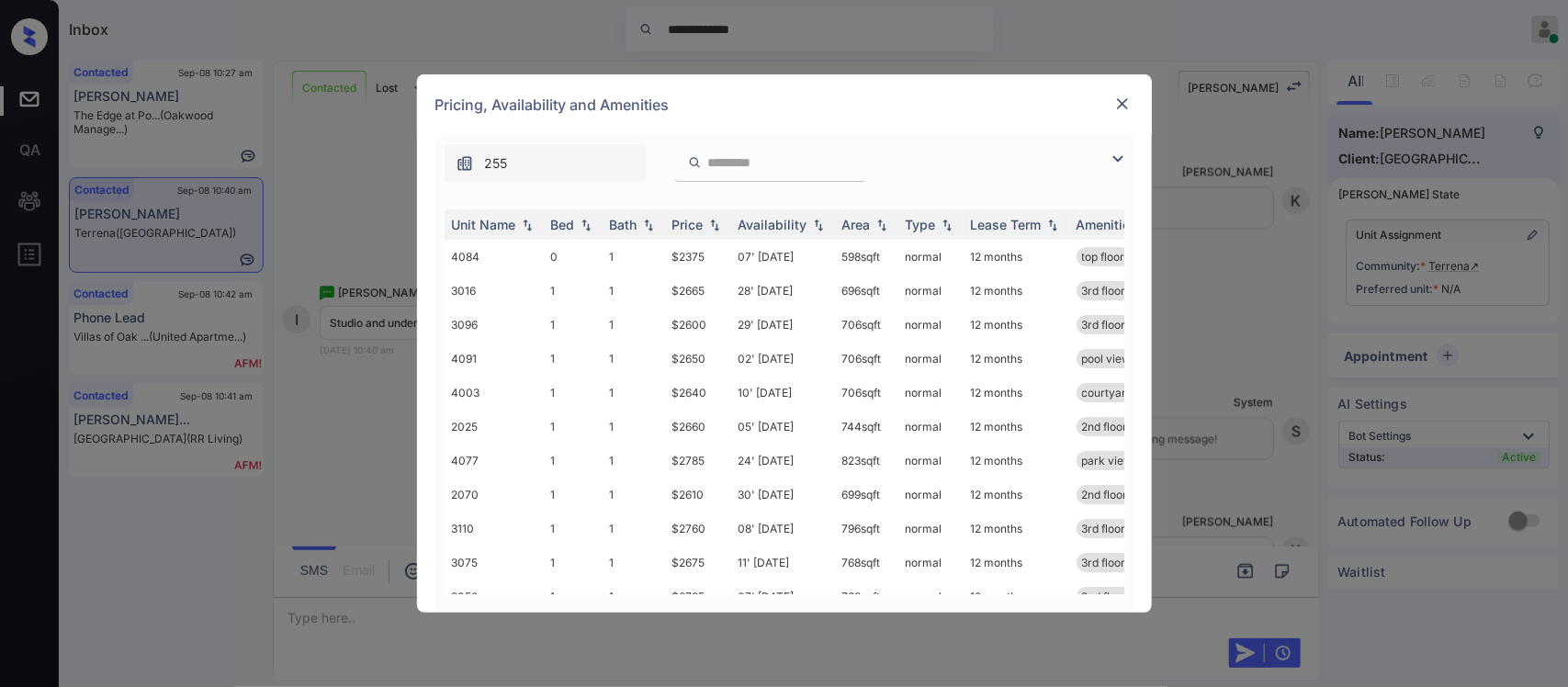
click at [713, 228] on img at bounding box center [714, 226] width 18 height 13
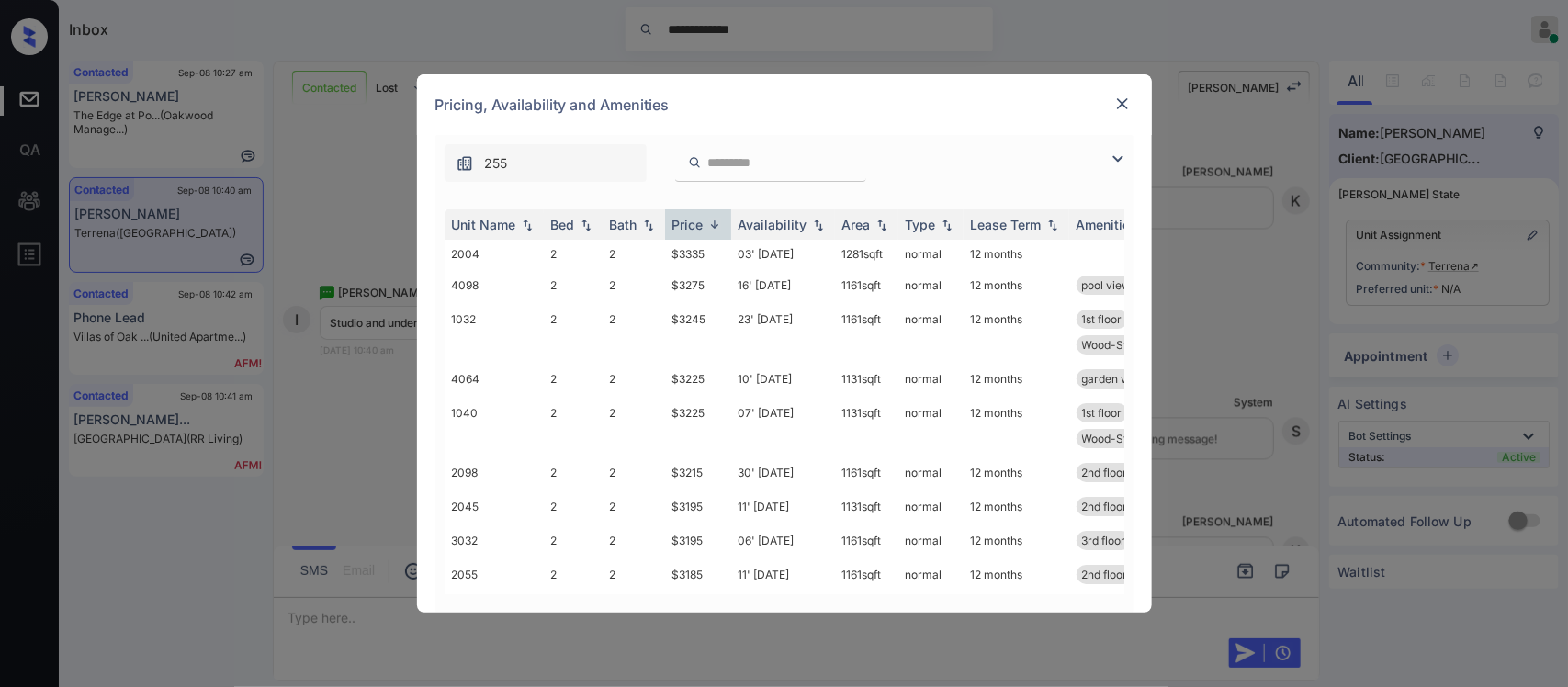
click at [713, 228] on img at bounding box center [714, 225] width 18 height 14
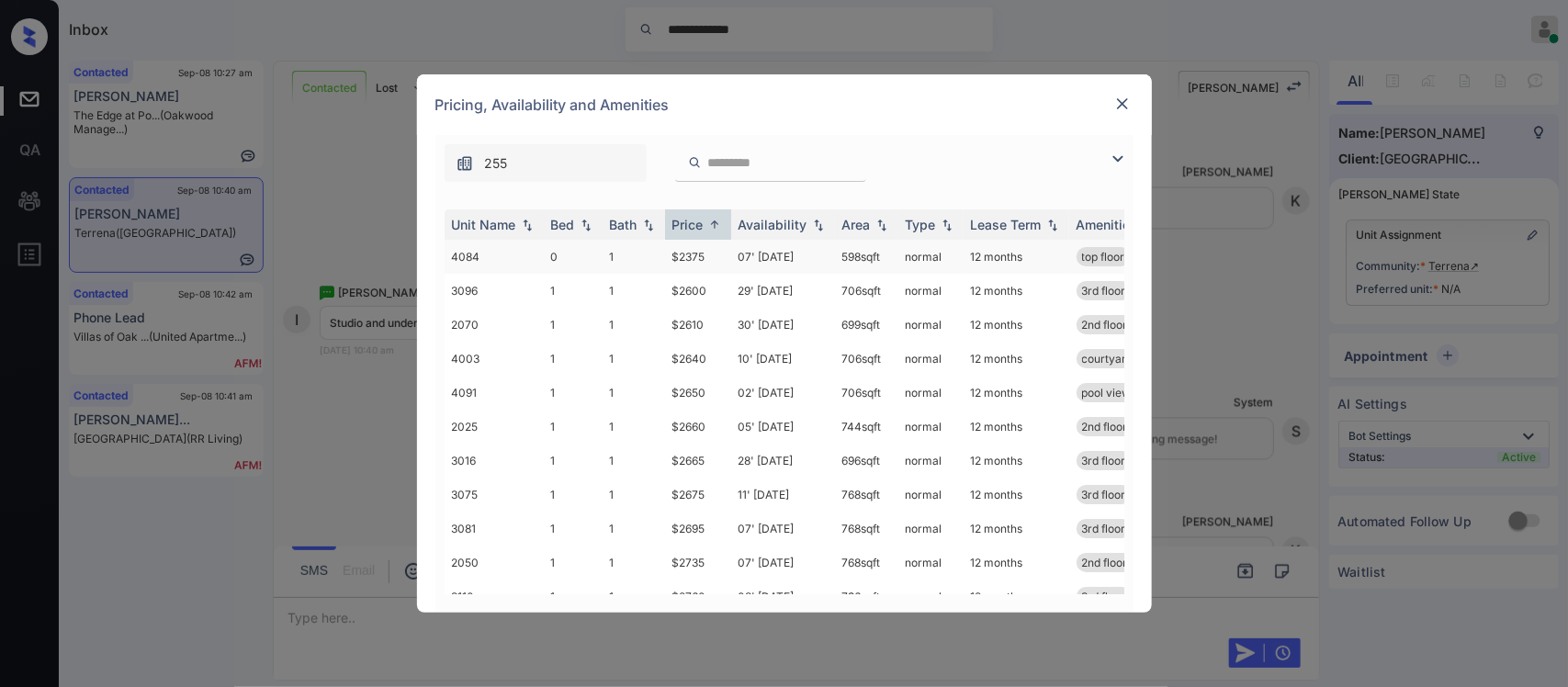
click at [713, 250] on td "$2375" at bounding box center [699, 256] width 67 height 34
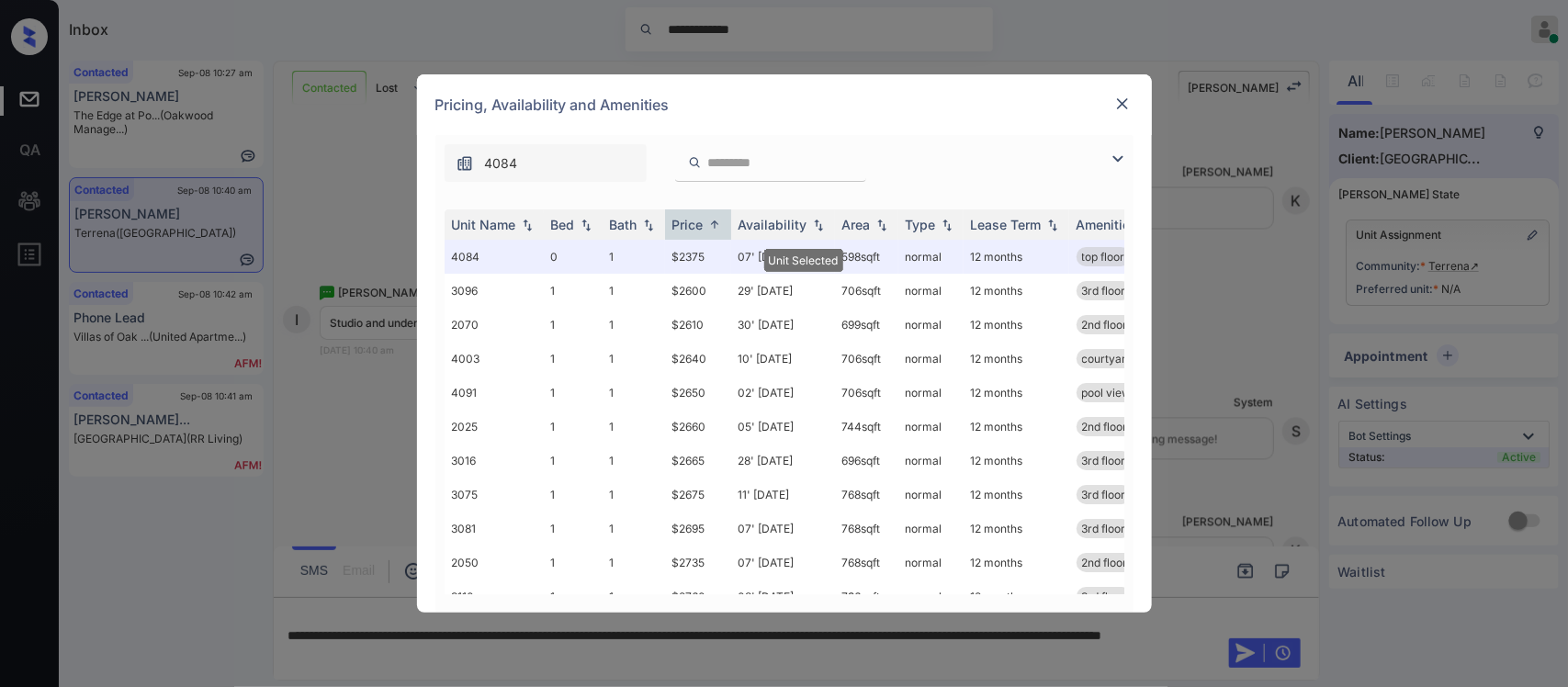
click at [1127, 97] on img at bounding box center [1123, 104] width 18 height 18
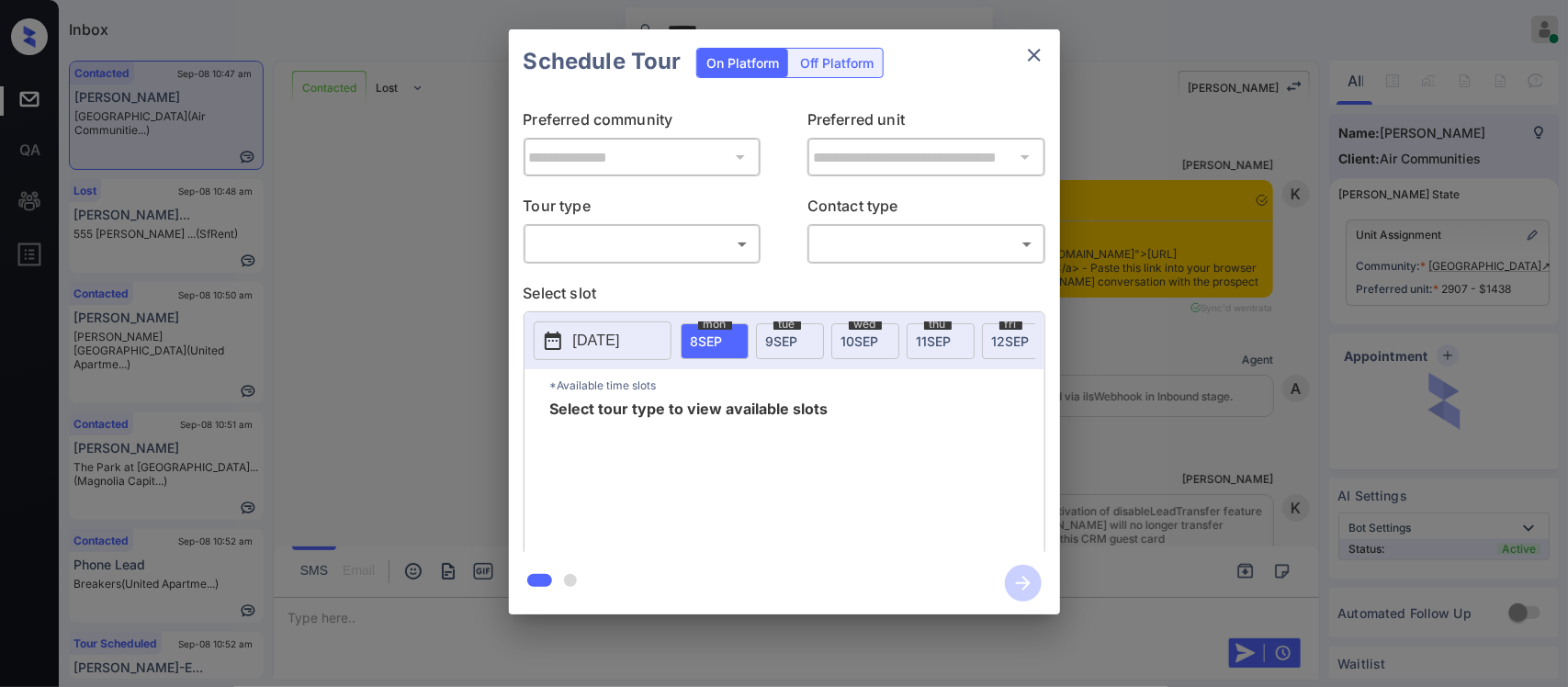
scroll to position [3854, 0]
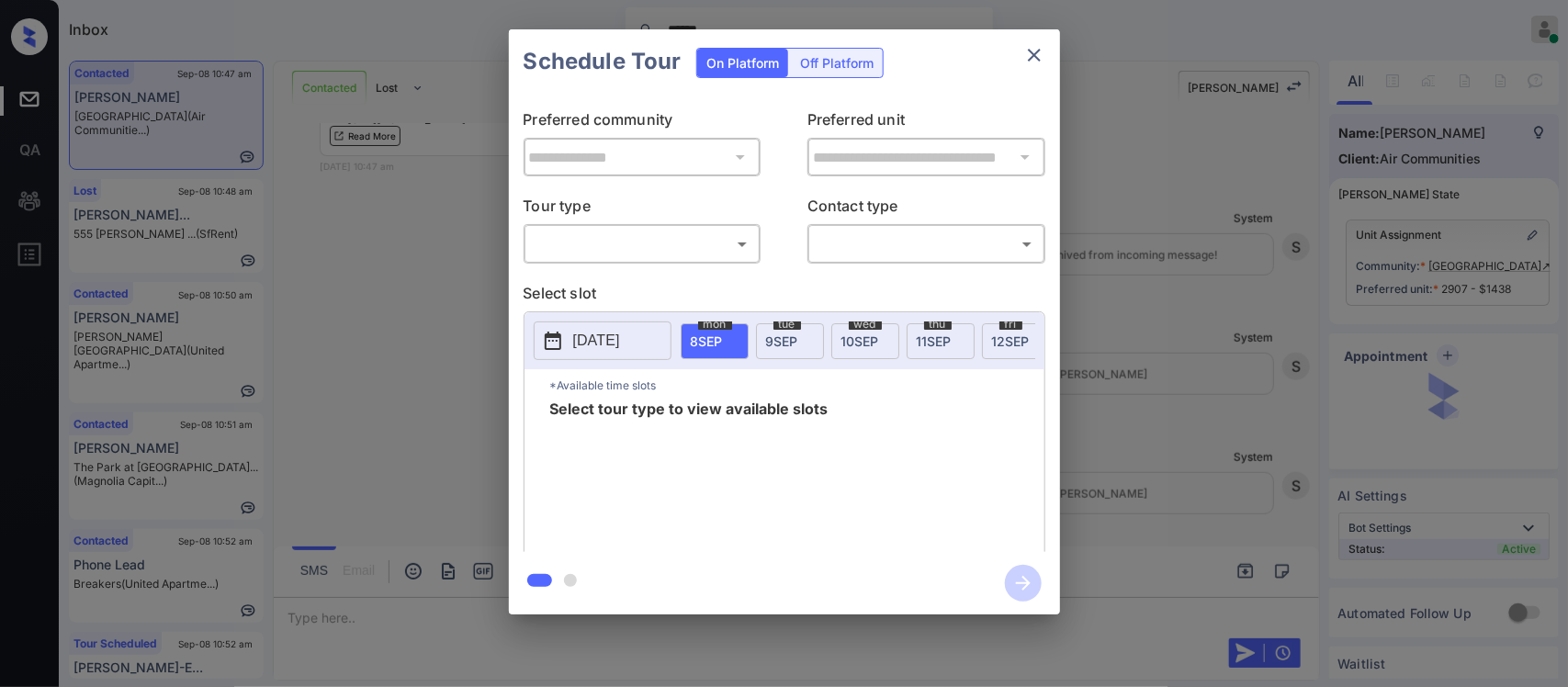
click at [733, 239] on body "Inbox ****** Almas Zainab Online Set yourself offline Set yourself on break Pro…" at bounding box center [784, 343] width 1568 height 687
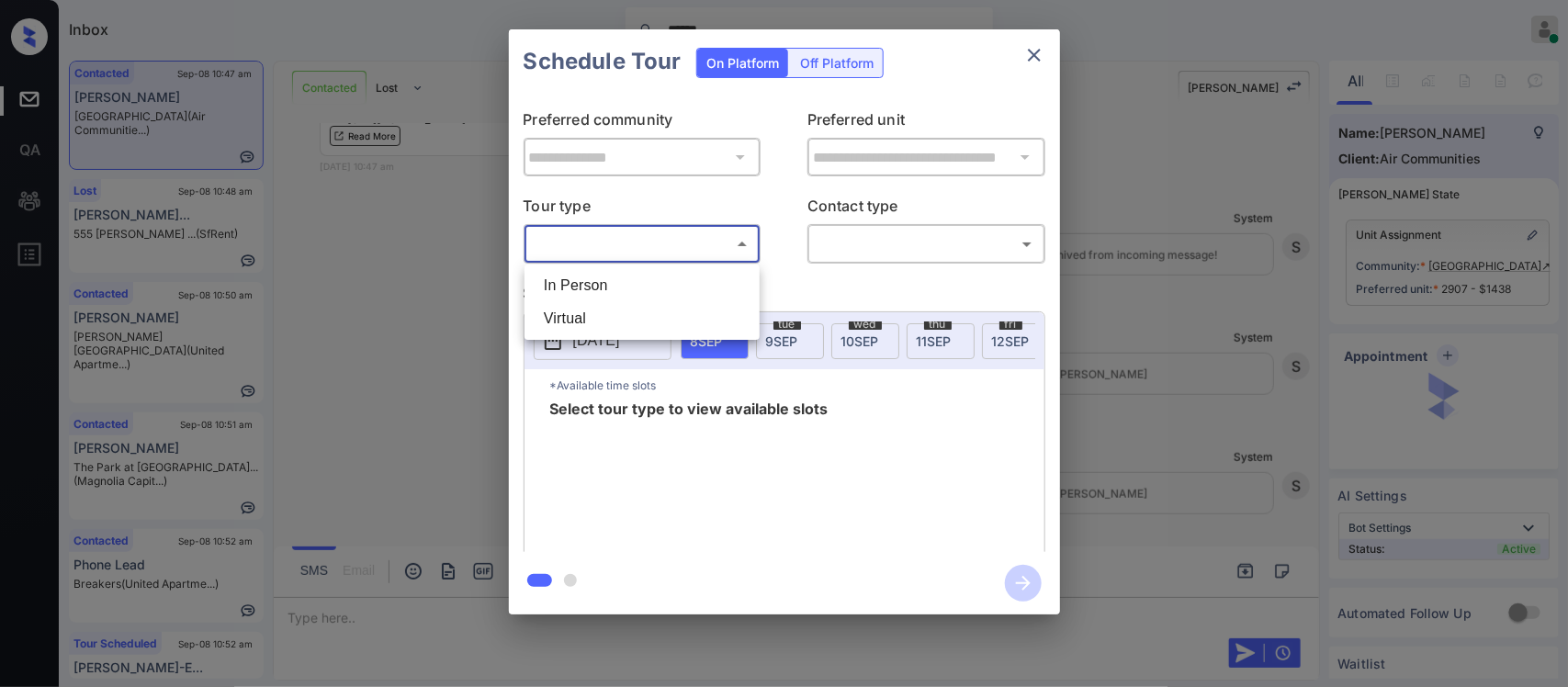
click at [716, 280] on li "In Person" at bounding box center [642, 286] width 226 height 33
type input "********"
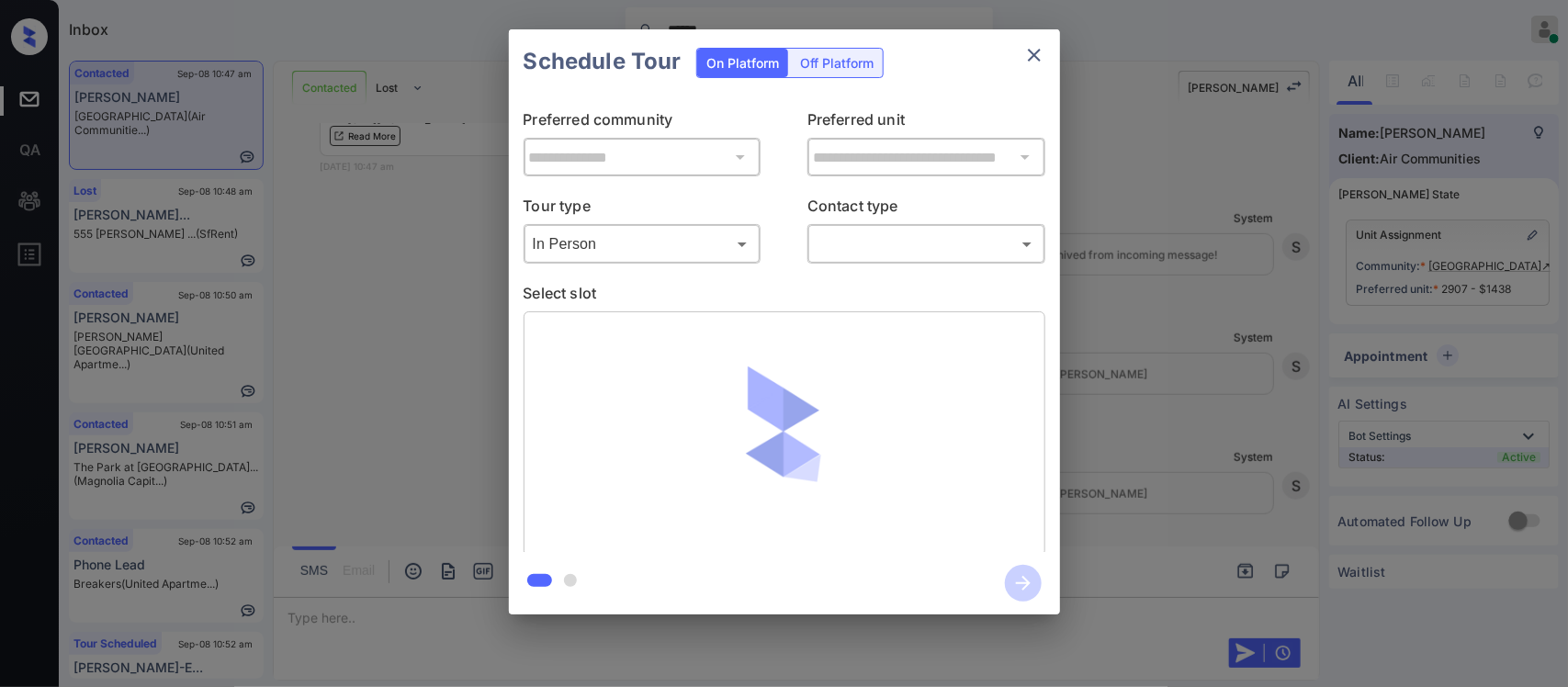
drag, startPoint x: 970, startPoint y: 227, endPoint x: 966, endPoint y: 243, distance: 16.5
click at [966, 243] on div "​ ​" at bounding box center [926, 244] width 237 height 40
click at [966, 243] on body "Inbox ****** Almas Zainab Online Set yourself offline Set yourself on break Pro…" at bounding box center [784, 343] width 1568 height 687
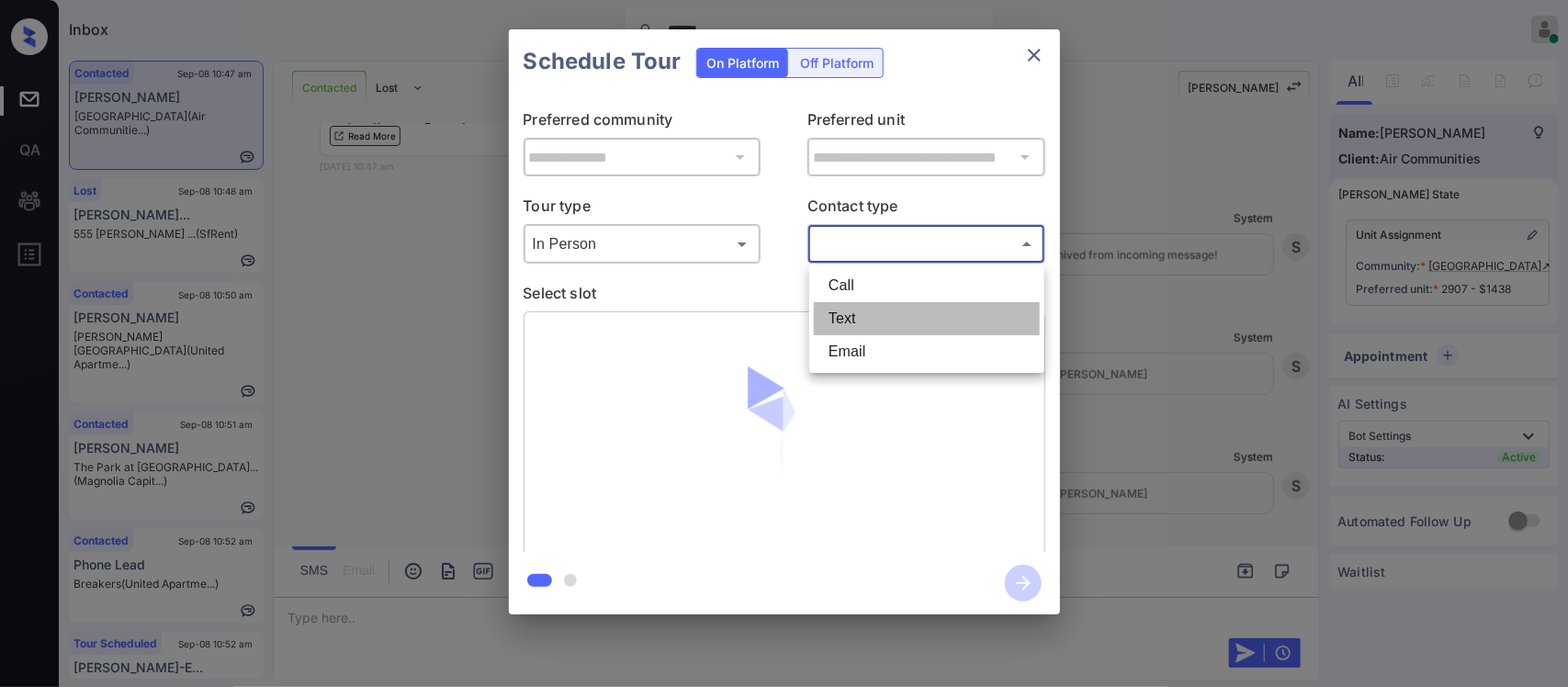
click at [919, 313] on li "Text" at bounding box center [927, 319] width 226 height 33
type input "****"
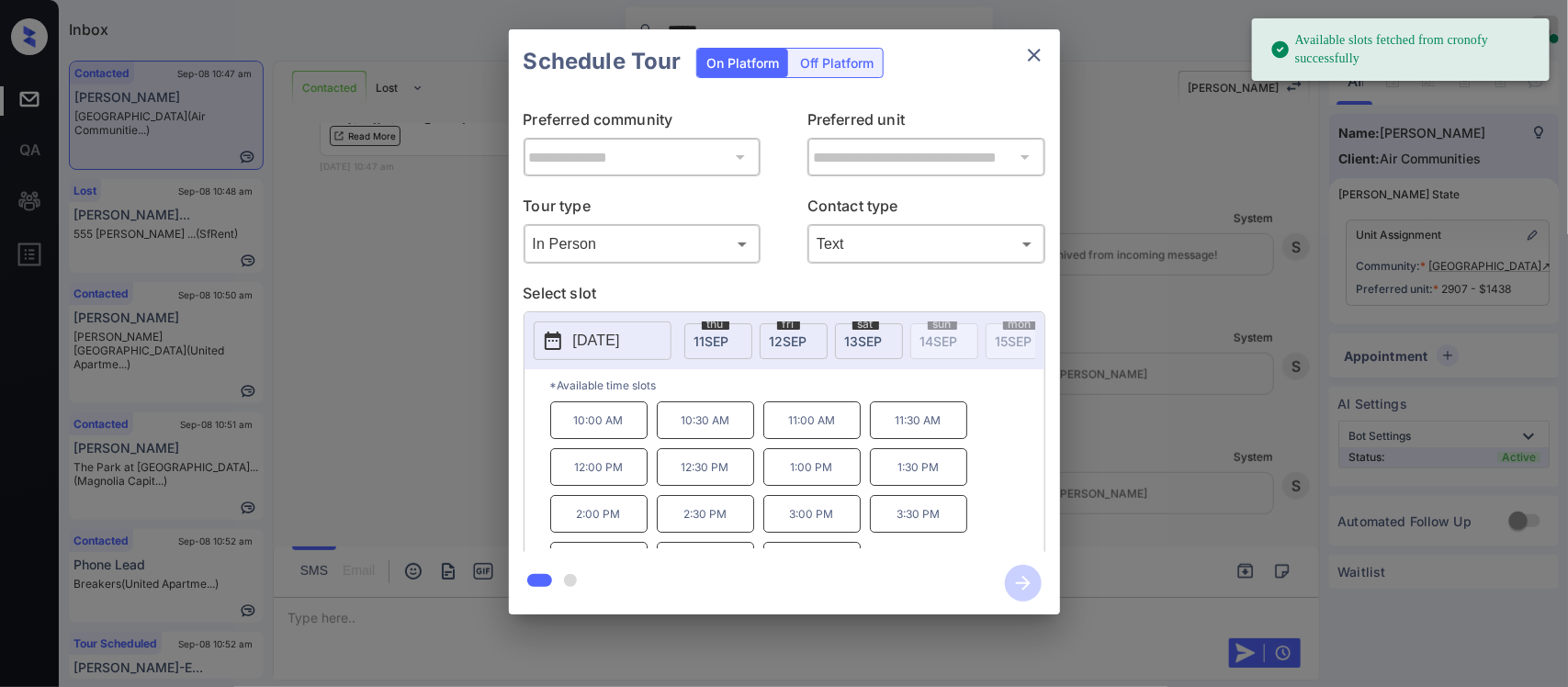
scroll to position [0, 294]
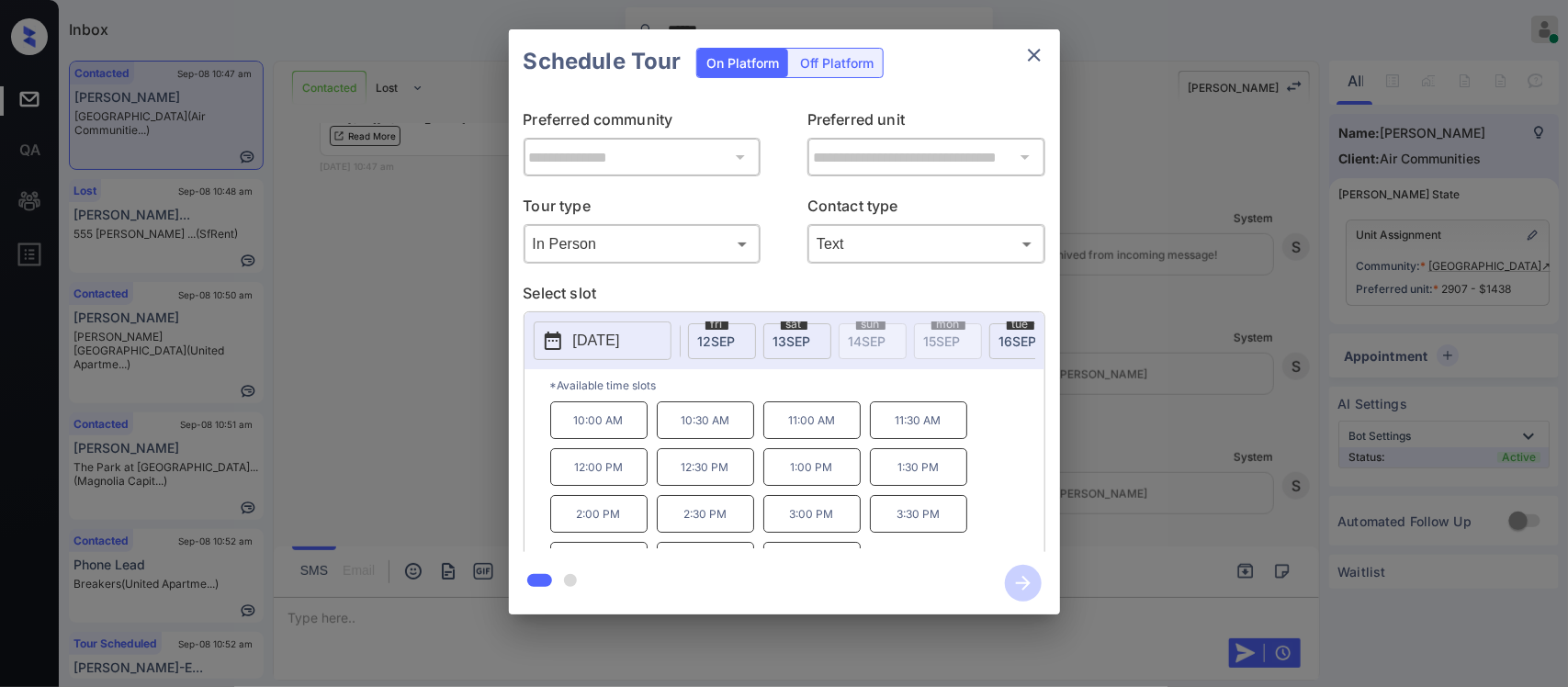
click at [827, 351] on div "sat 13 SEP" at bounding box center [797, 341] width 68 height 36
click at [838, 533] on p "3:00 PM" at bounding box center [811, 514] width 97 height 38
click at [1025, 577] on icon "button" at bounding box center [1023, 583] width 37 height 37
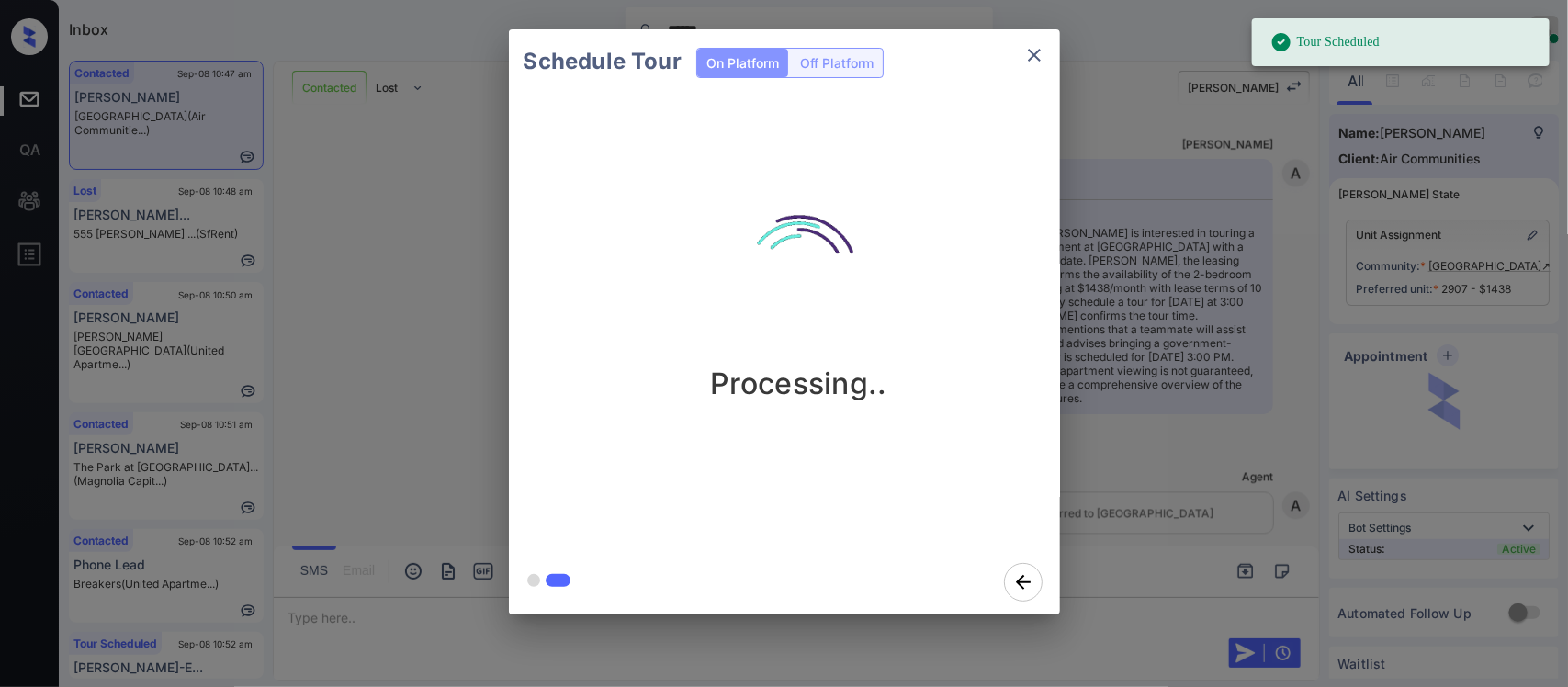
scroll to position [4883, 0]
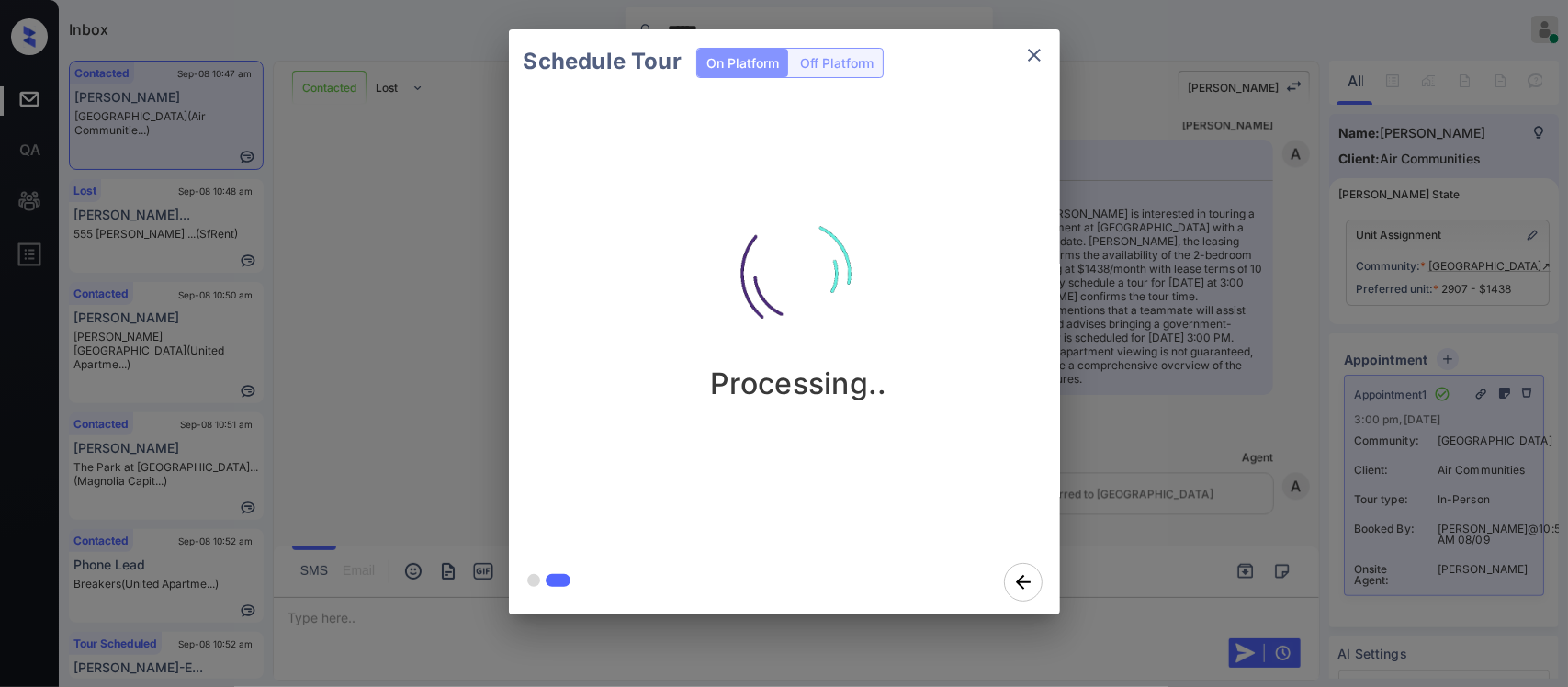
click at [1227, 448] on div "Schedule Tour On Platform Off Platform Processing.." at bounding box center [784, 322] width 1568 height 644
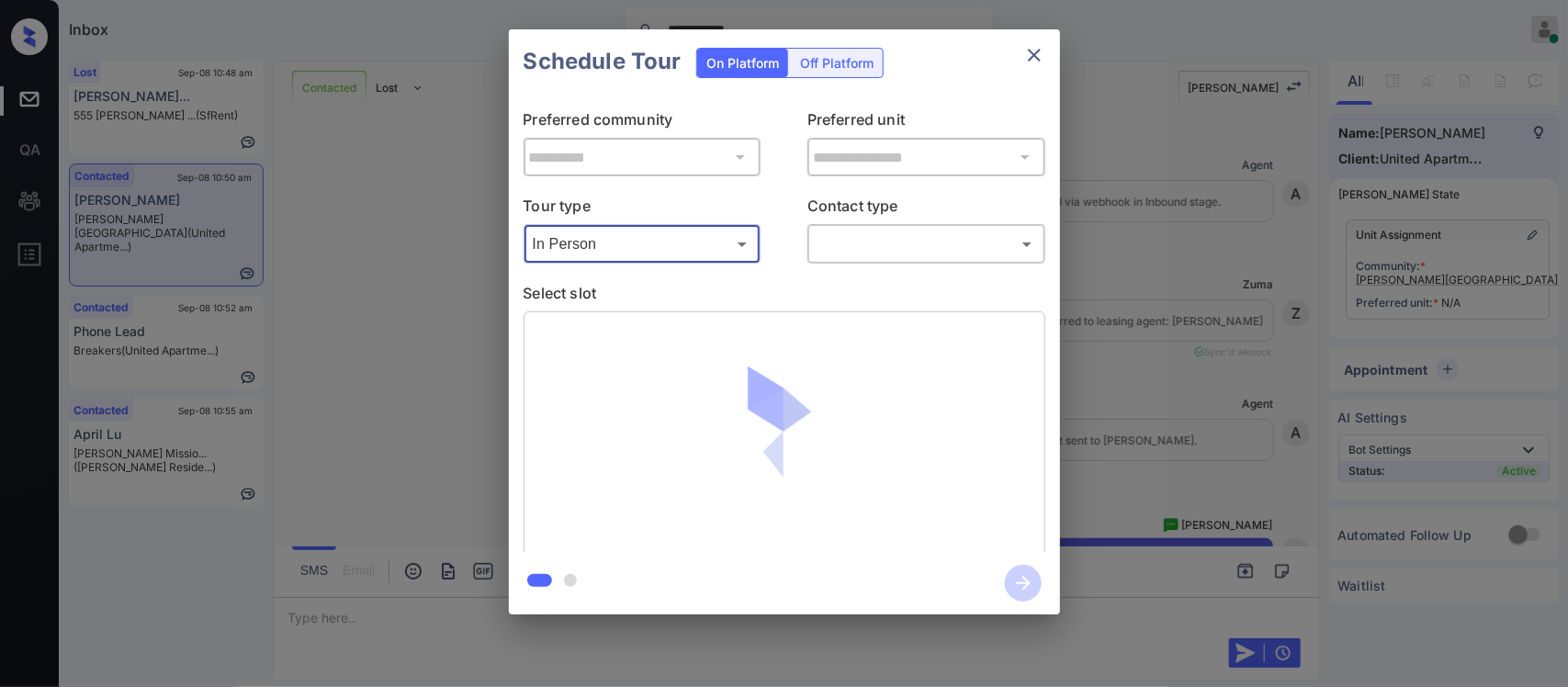
scroll to position [1059, 0]
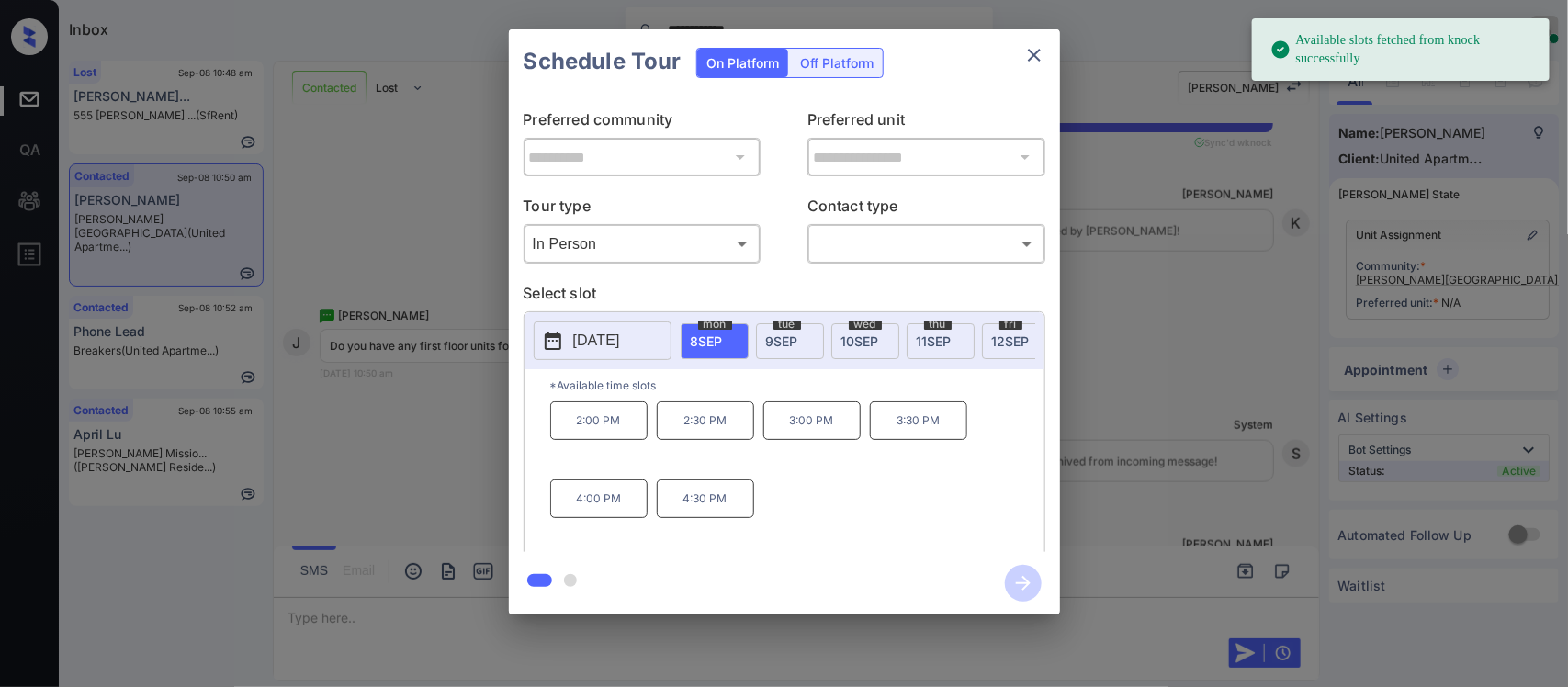
click at [593, 347] on p "[DATE]" at bounding box center [596, 341] width 47 height 22
click at [1008, 324] on span "fri" at bounding box center [1010, 325] width 23 height 11
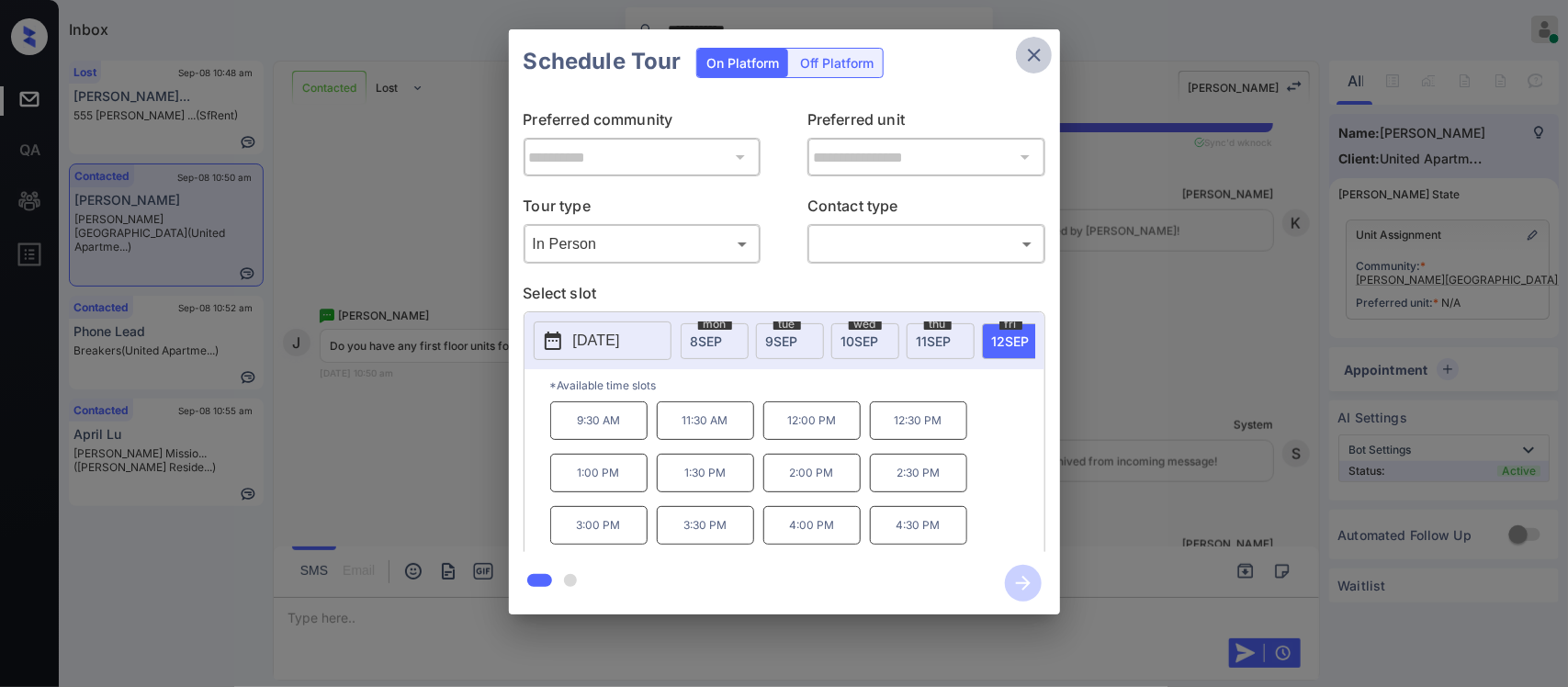
click at [1026, 49] on icon "close" at bounding box center [1034, 55] width 22 height 22
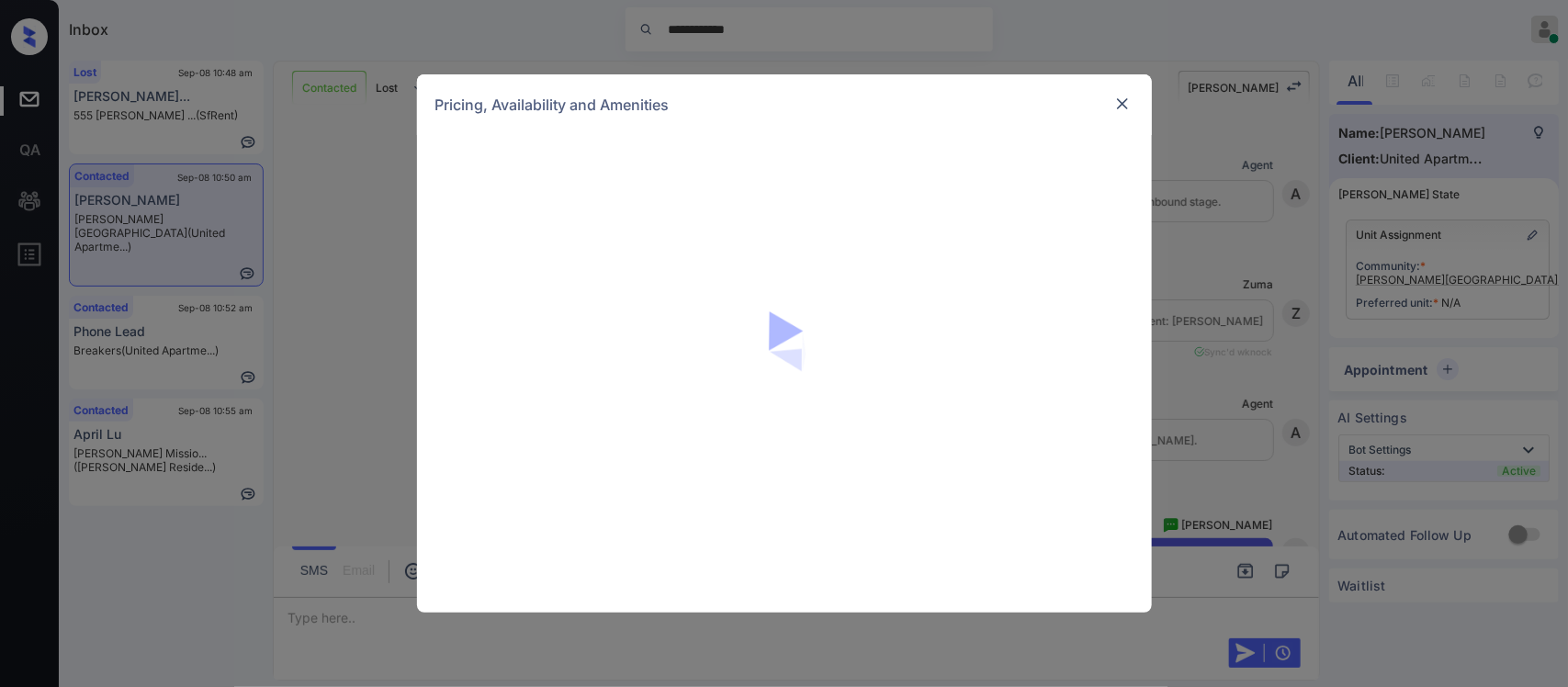
scroll to position [1059, 0]
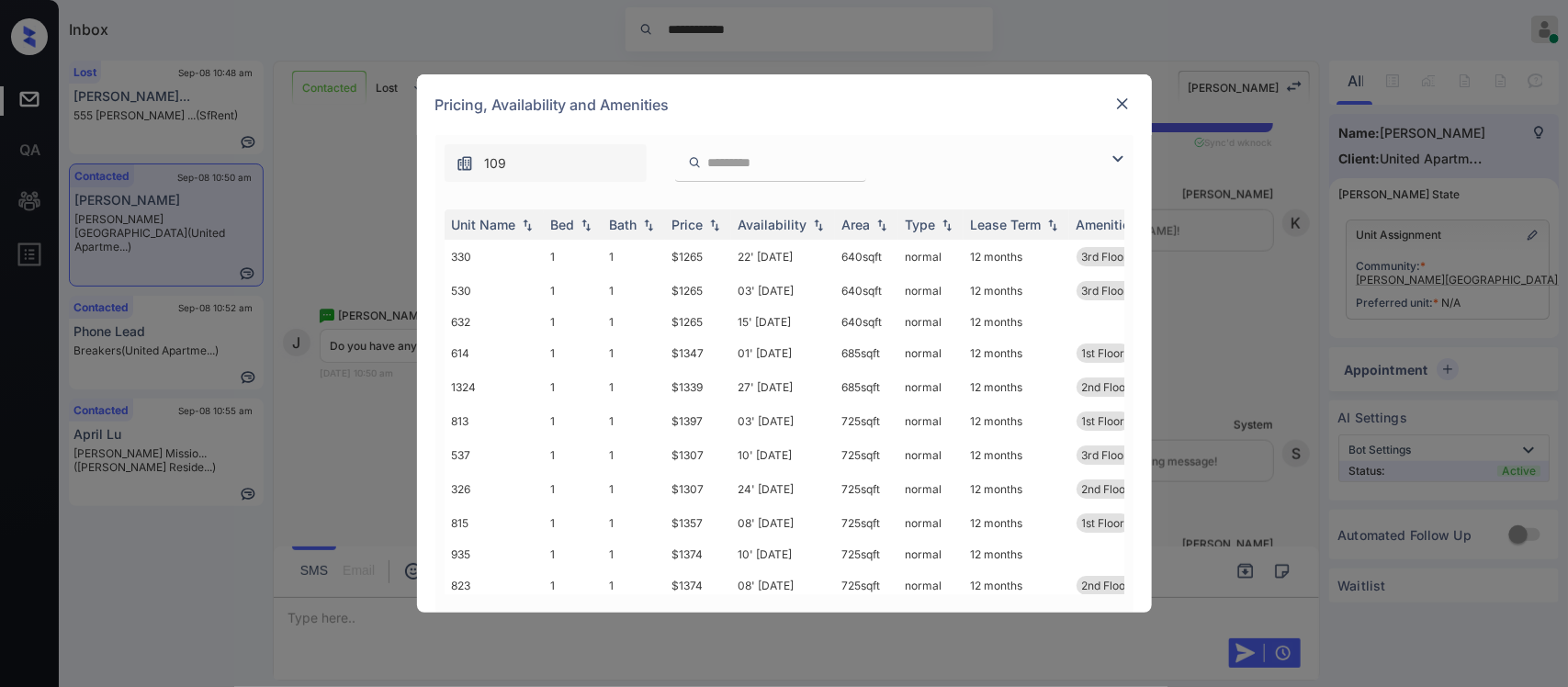
click at [684, 227] on div "Price" at bounding box center [688, 225] width 31 height 16
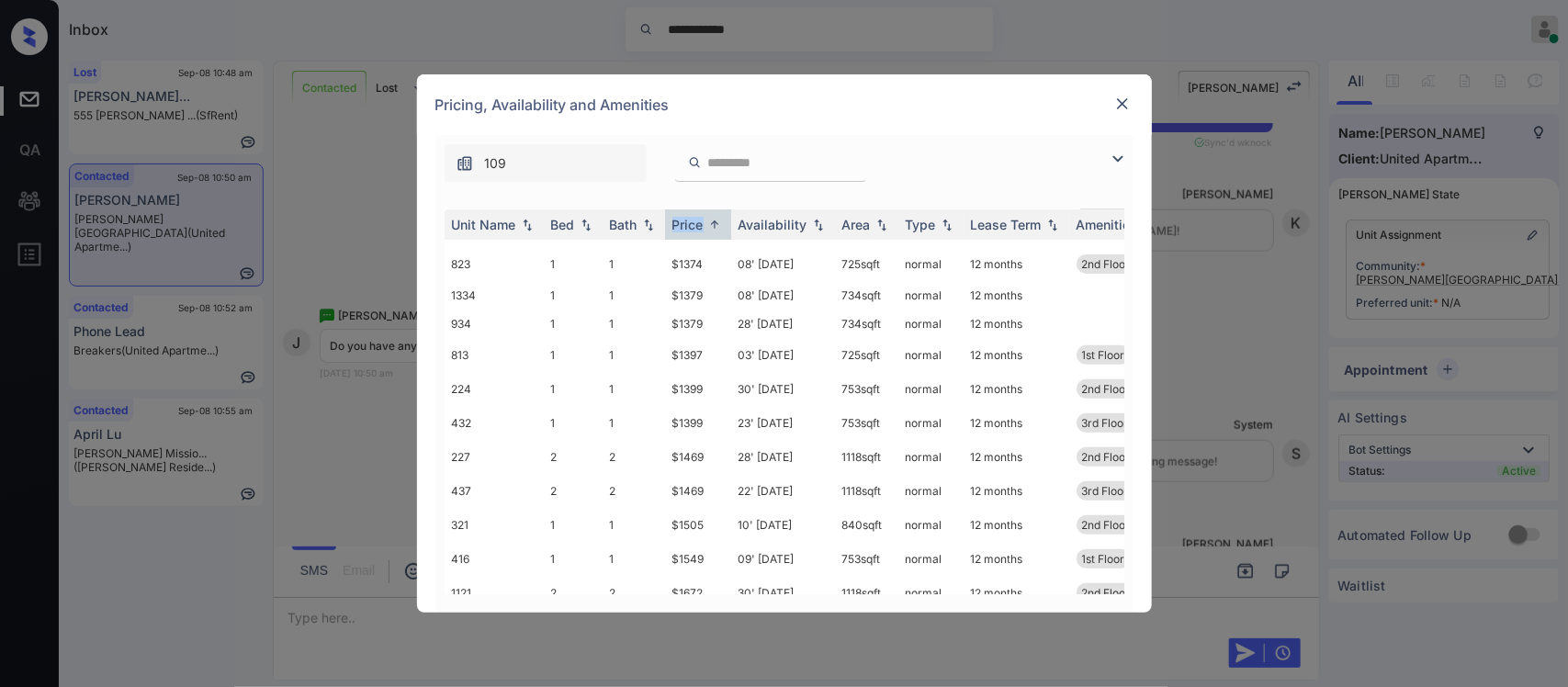
scroll to position [322, 0]
click at [758, 411] on td "28' Jul 25" at bounding box center [783, 423] width 103 height 34
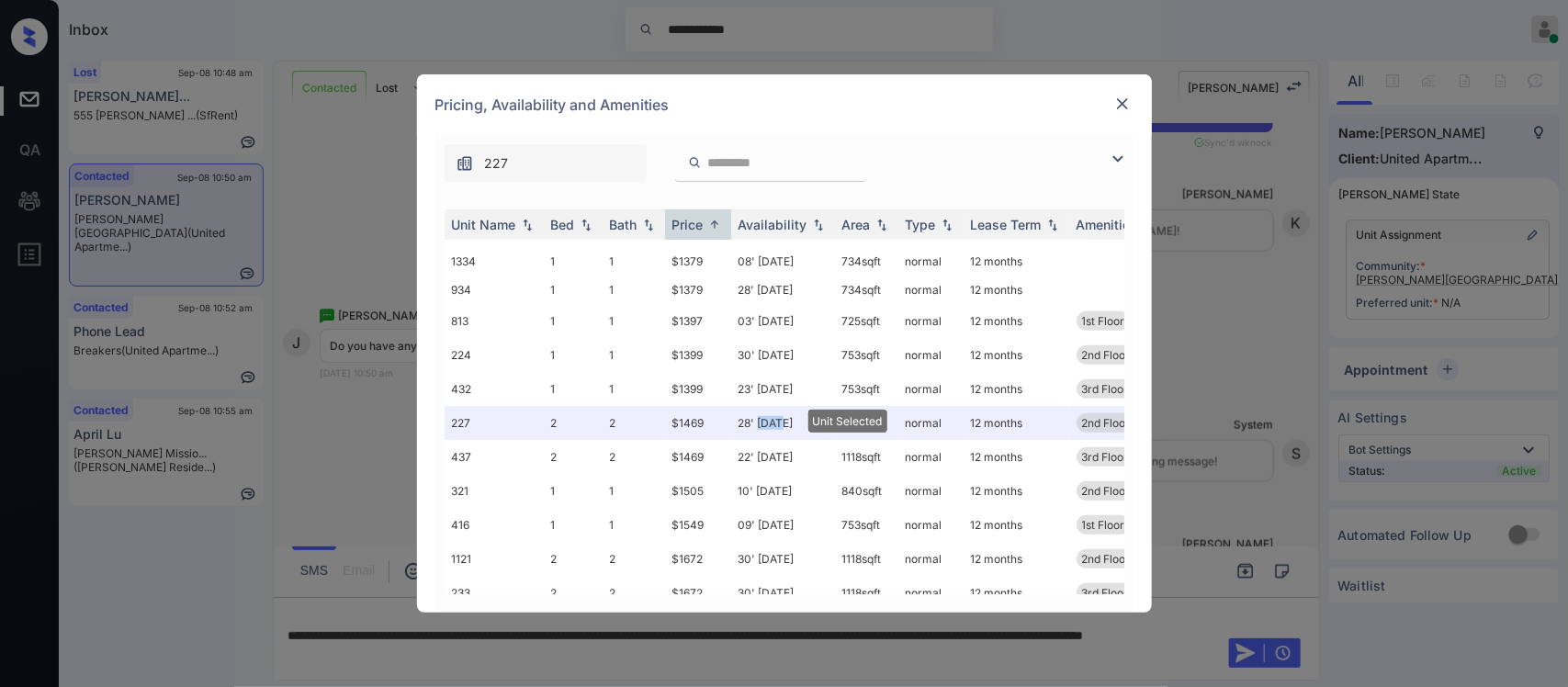
click at [1113, 102] on img at bounding box center [1123, 104] width 18 height 18
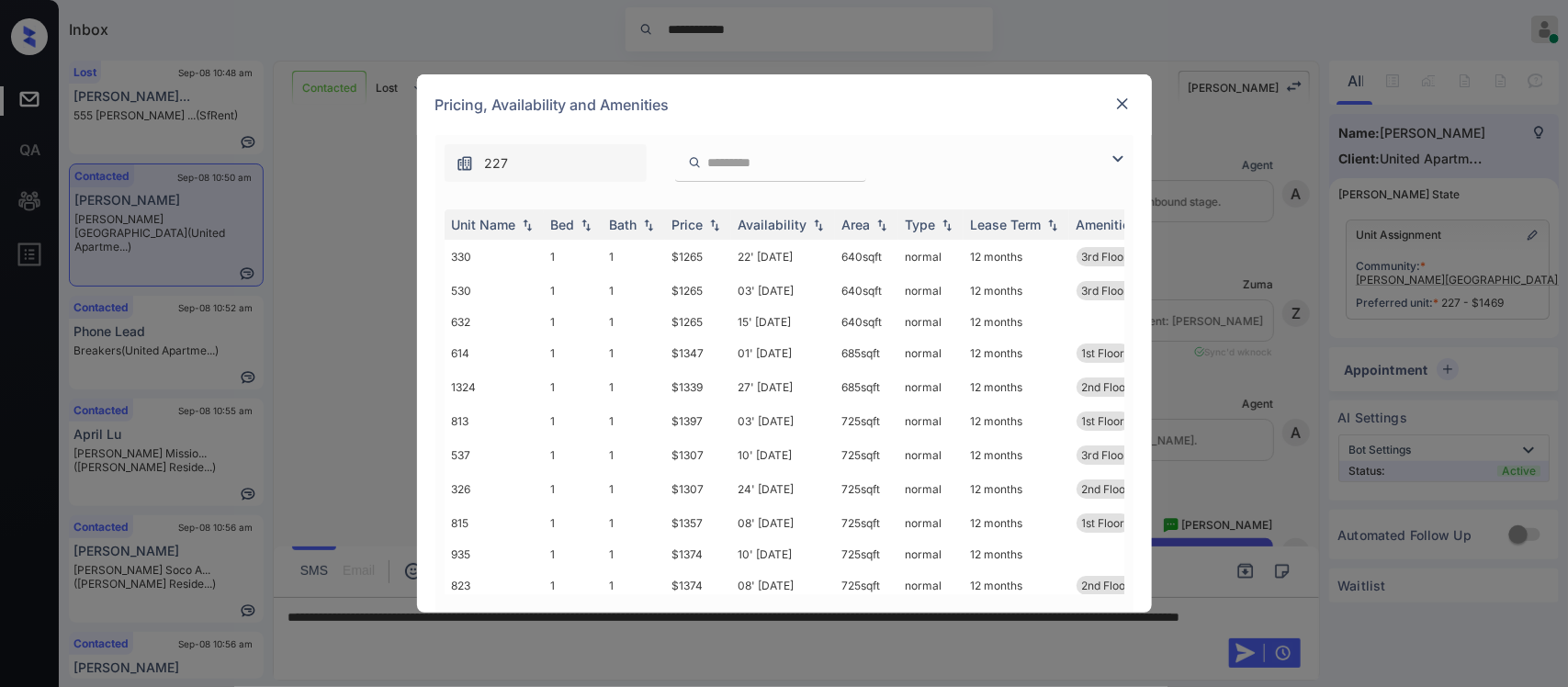
scroll to position [1338, 0]
click at [702, 230] on div "Price" at bounding box center [688, 225] width 31 height 16
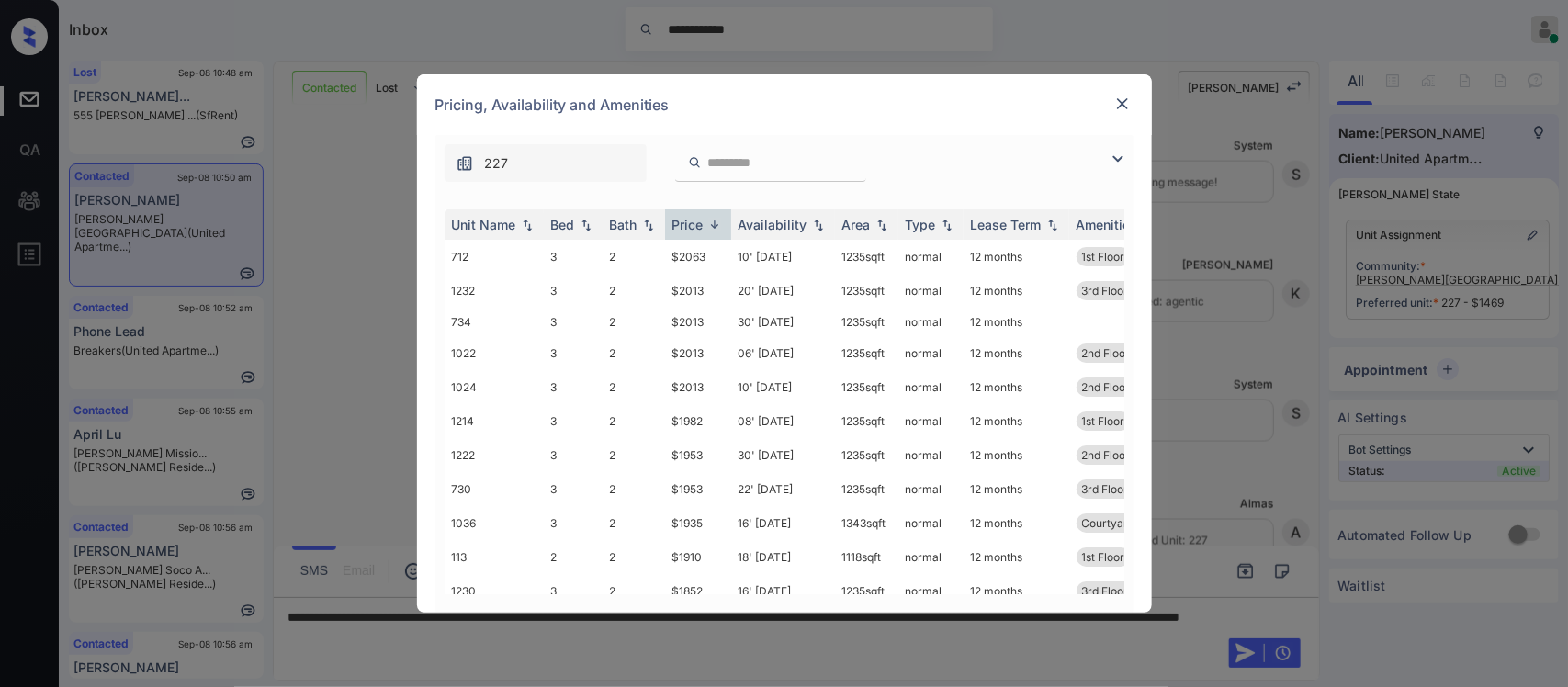
click at [702, 230] on div "Price" at bounding box center [688, 225] width 31 height 16
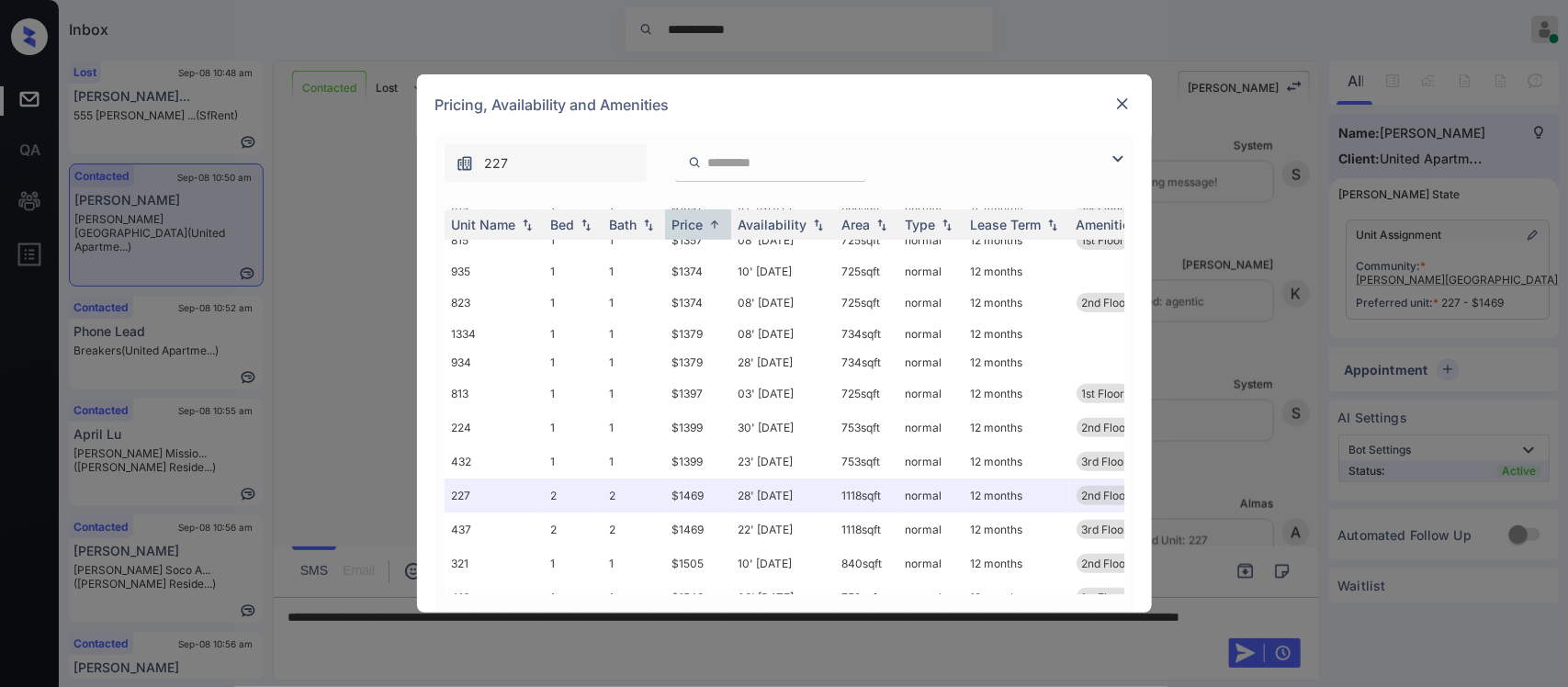
scroll to position [322, 0]
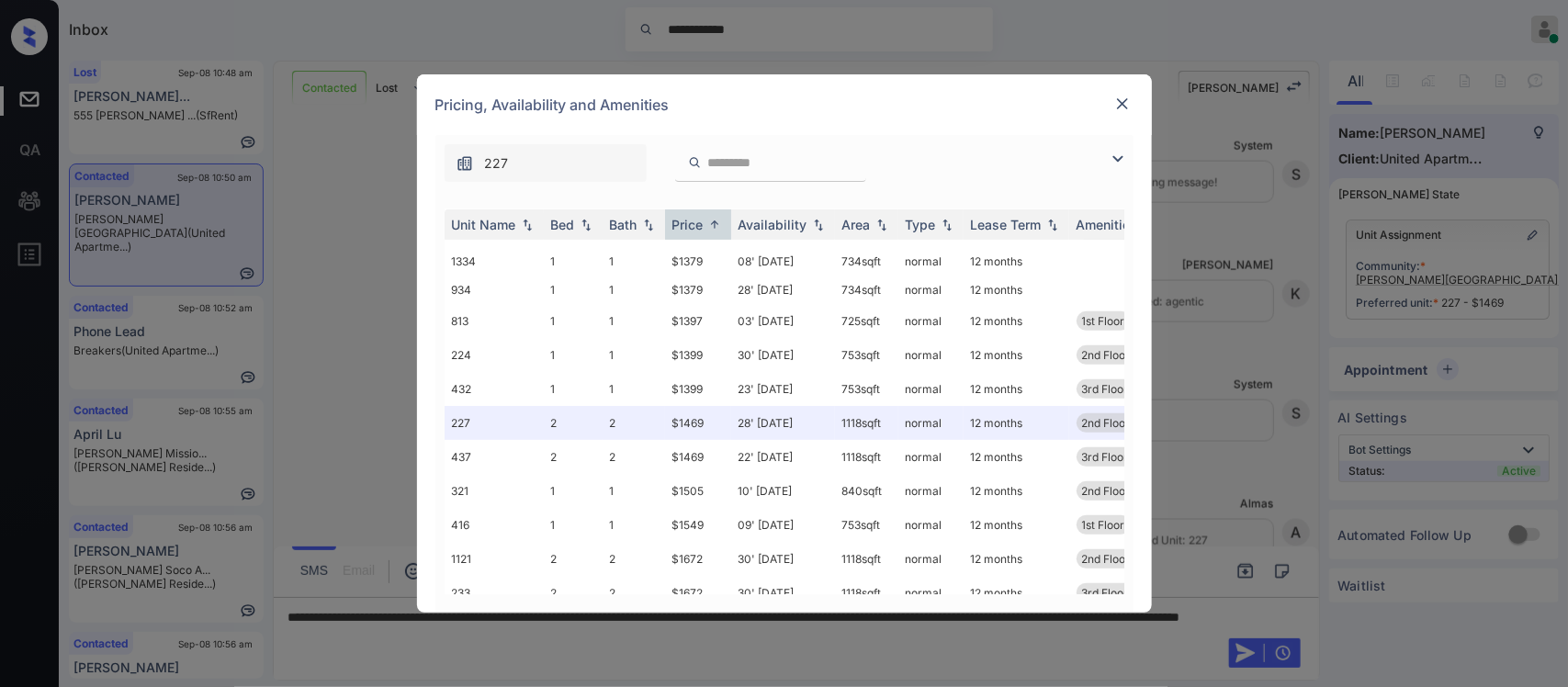
click at [1123, 106] on img at bounding box center [1123, 104] width 18 height 18
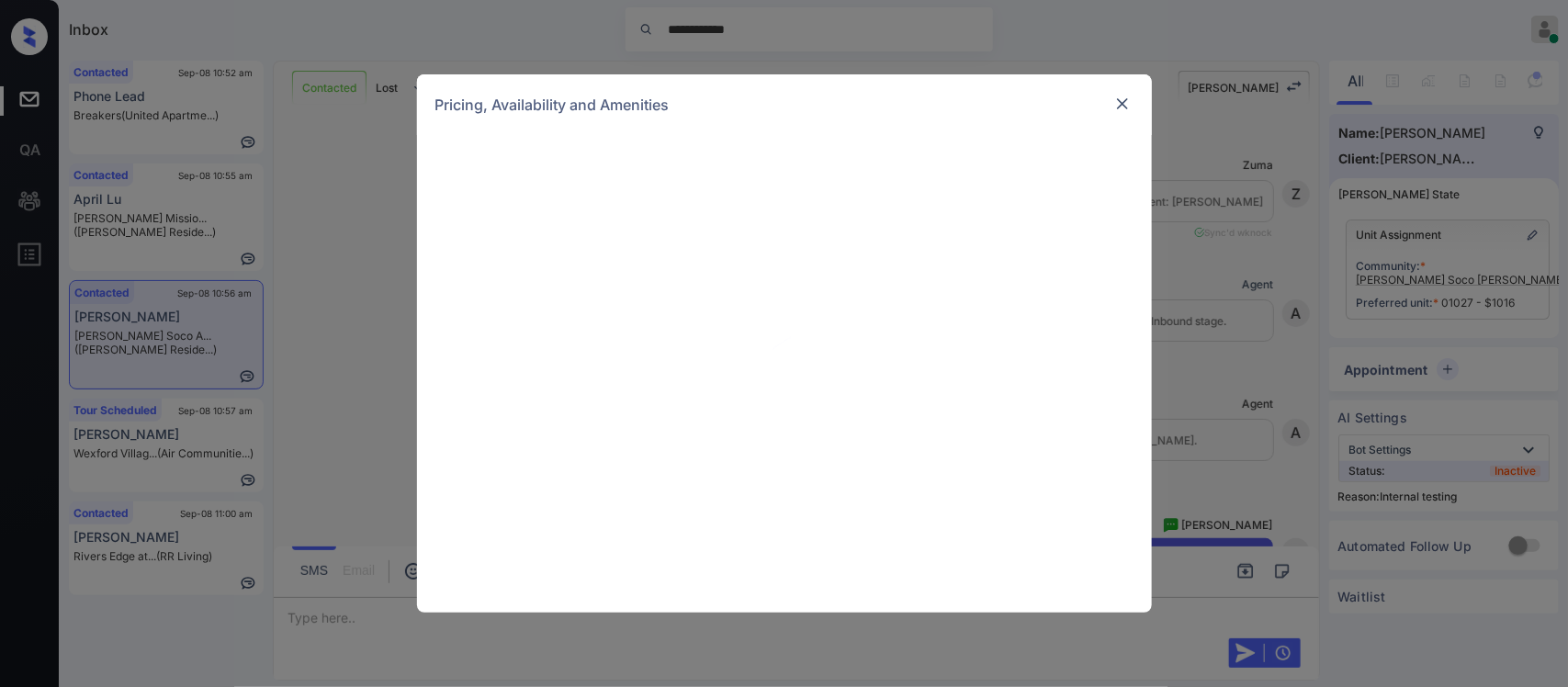
scroll to position [4335, 0]
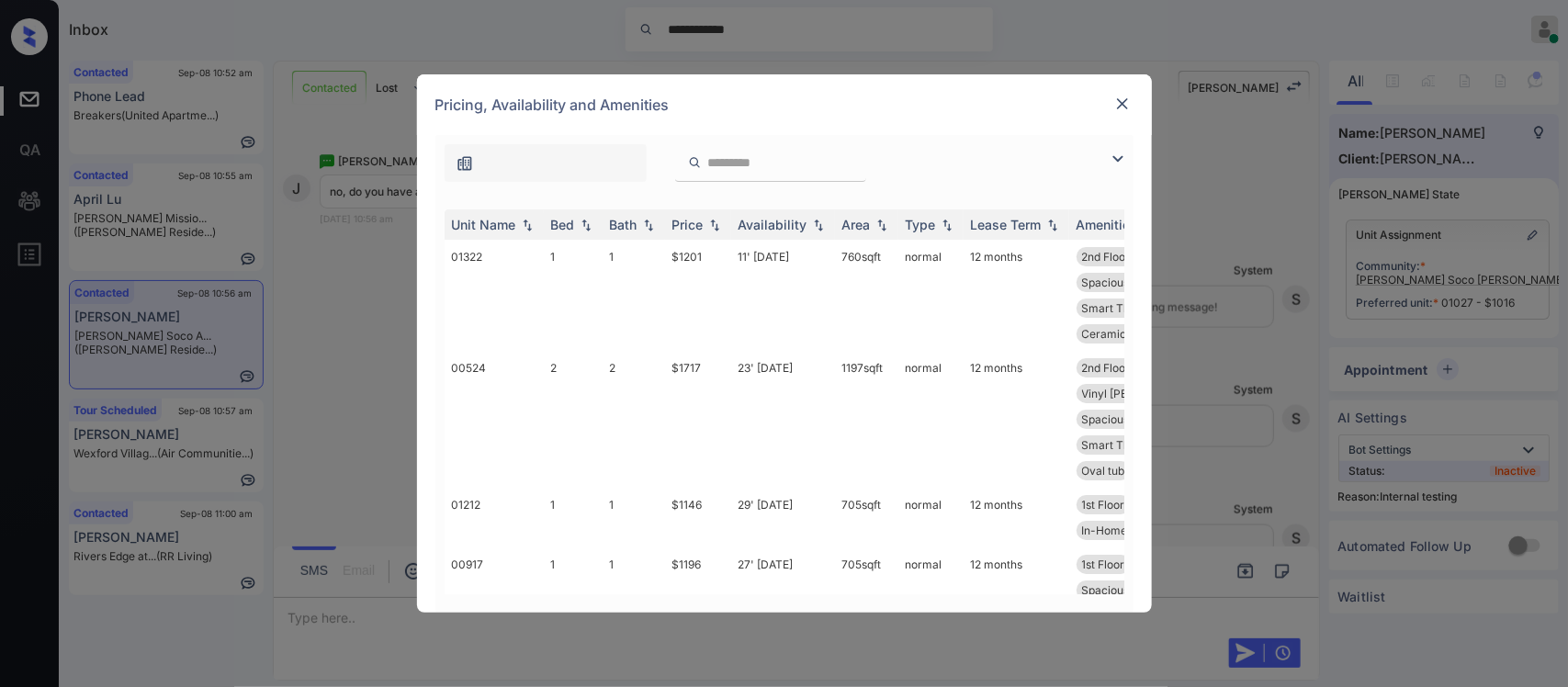
click at [709, 227] on img at bounding box center [714, 226] width 18 height 13
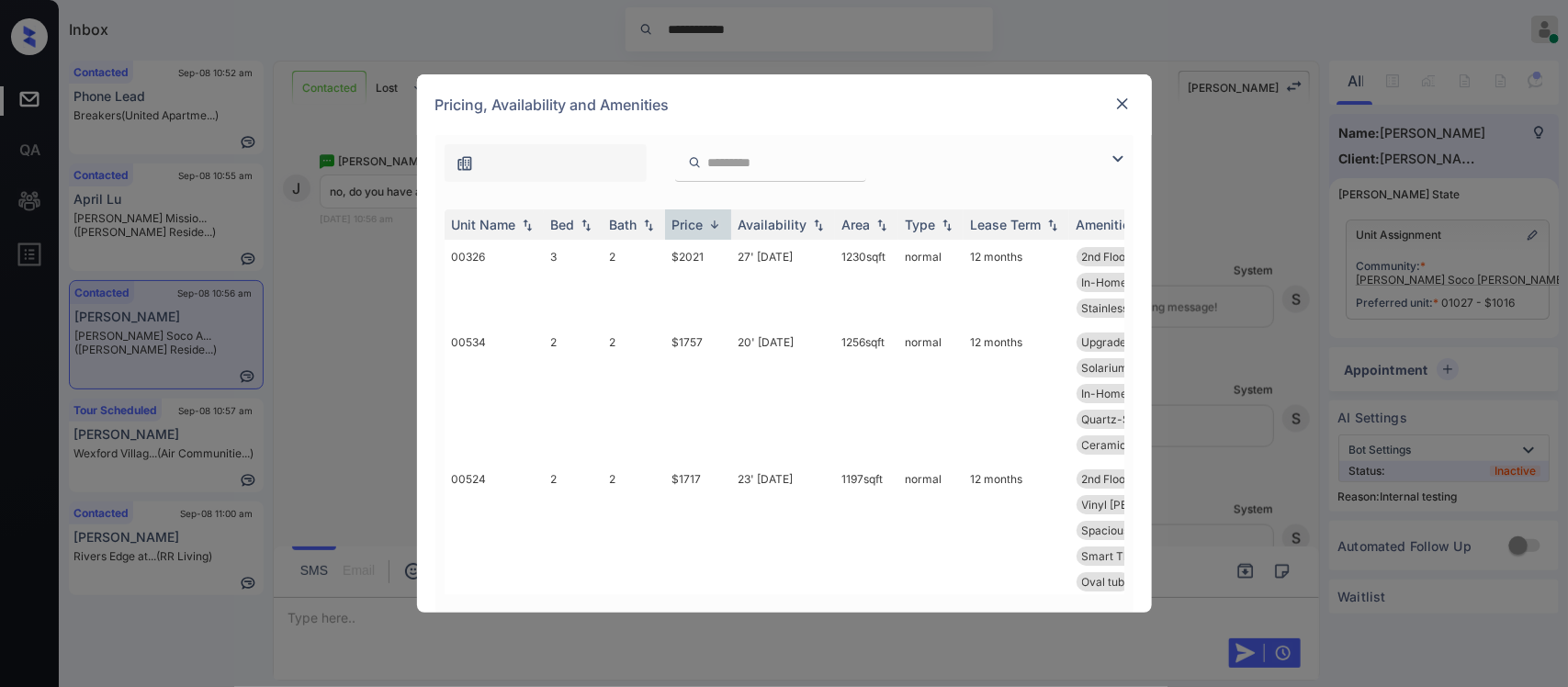
click at [709, 227] on img at bounding box center [714, 225] width 18 height 14
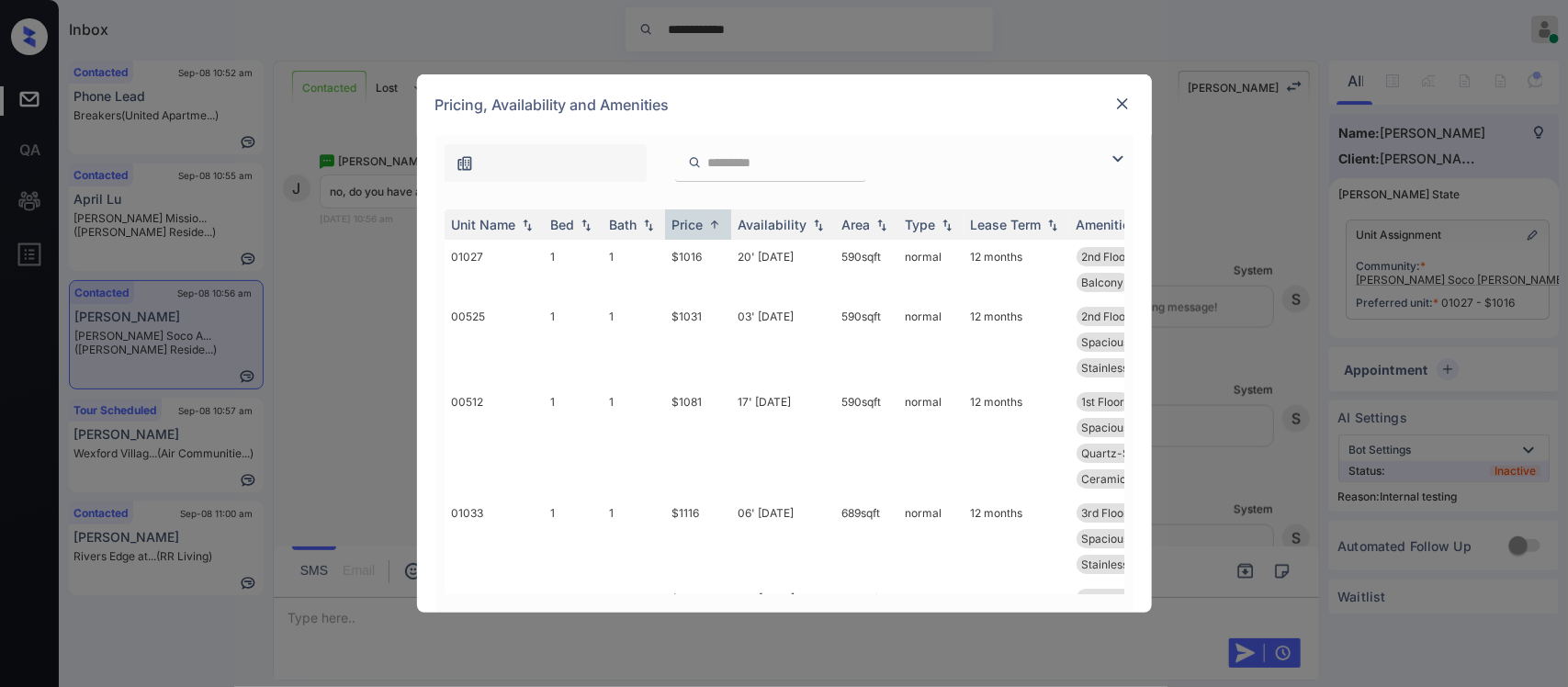
click at [1124, 436] on div "Unit Name Bed Bath Price Availability Area Type Lease Term Amenities 01027 1 1 …" at bounding box center [784, 402] width 698 height 422
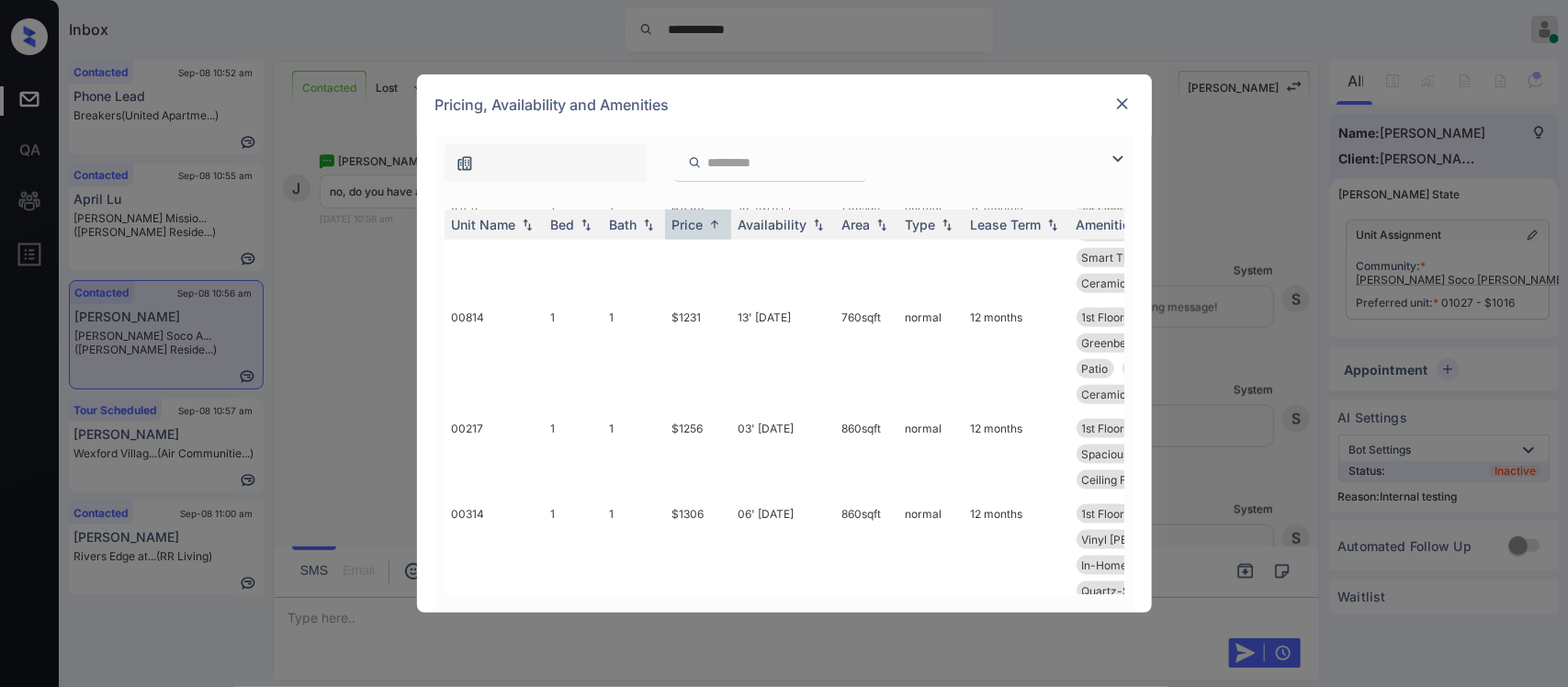
scroll to position [1287, 0]
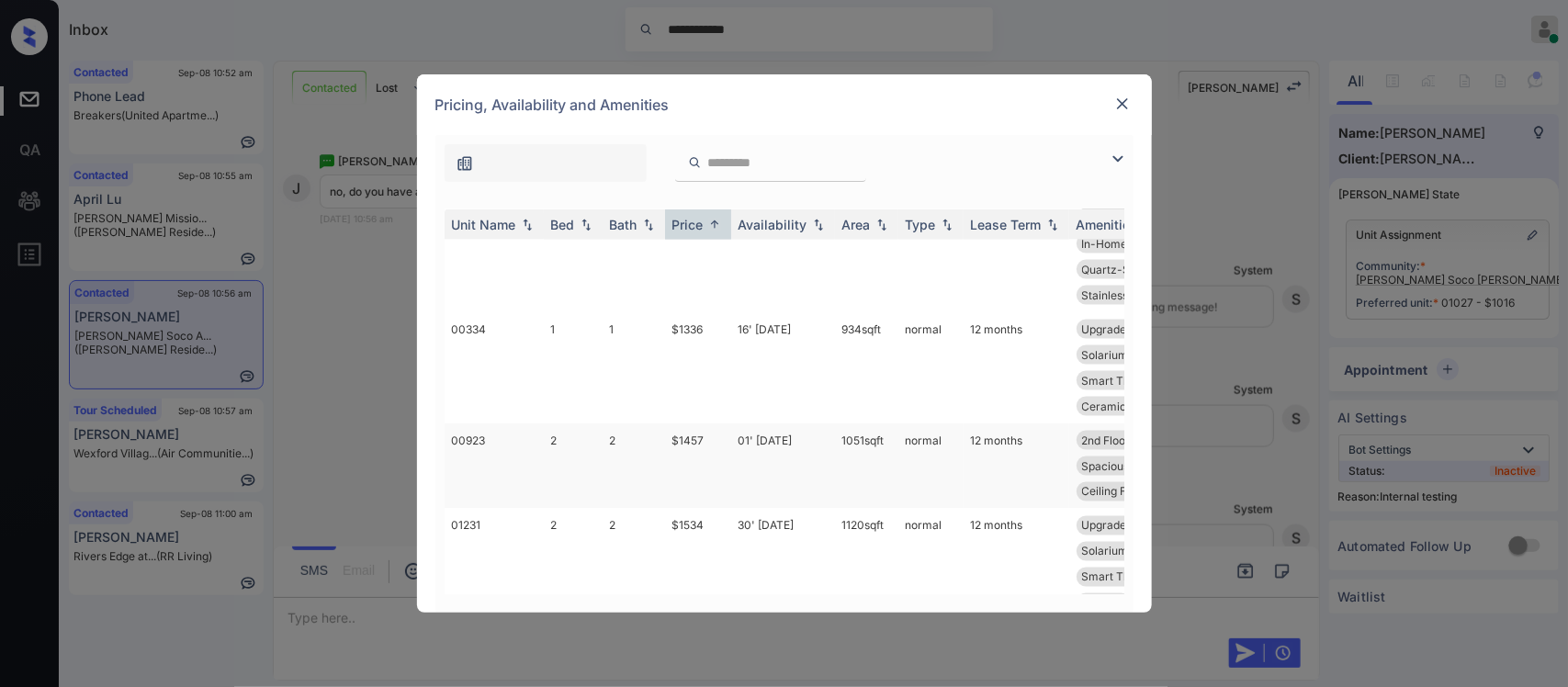
click at [990, 458] on td "12 months" at bounding box center [1016, 466] width 105 height 85
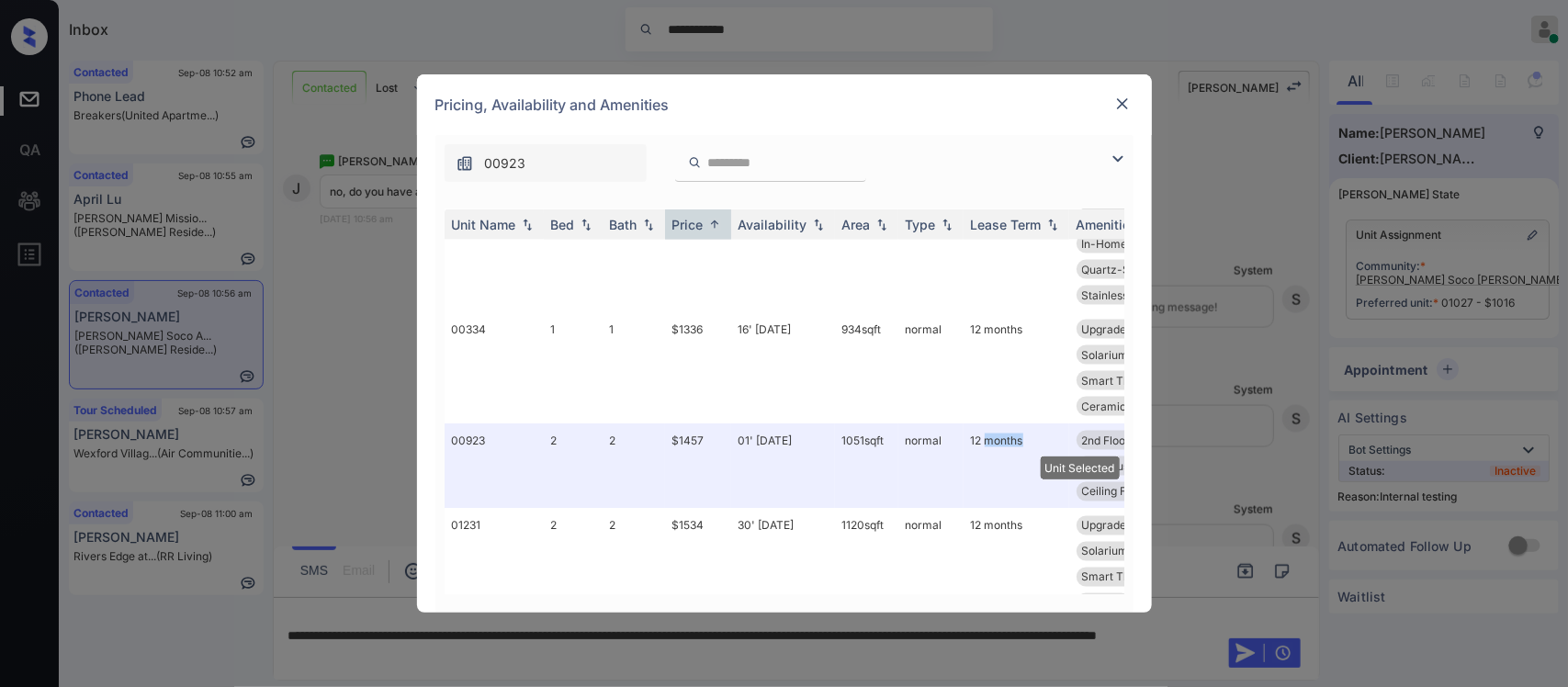
click at [1128, 108] on img at bounding box center [1123, 104] width 18 height 18
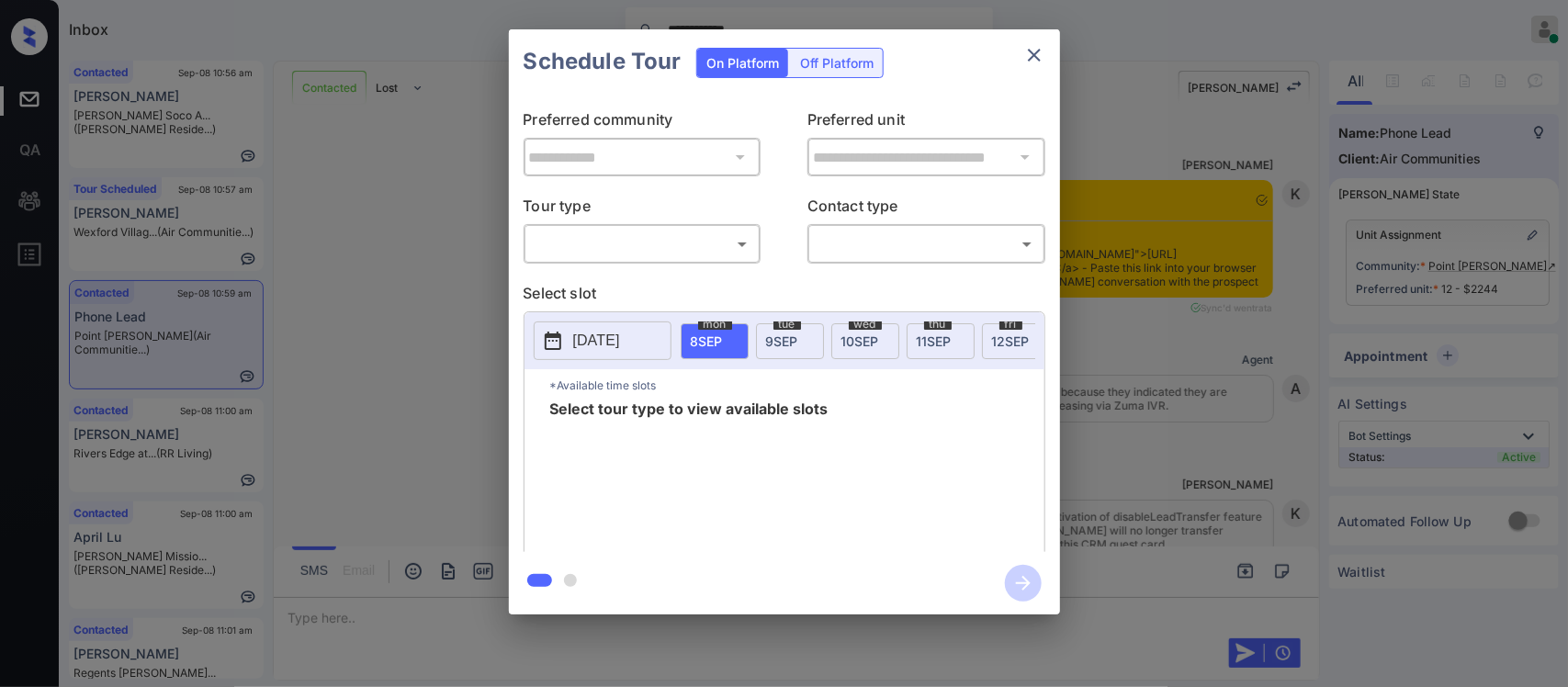
scroll to position [2128, 0]
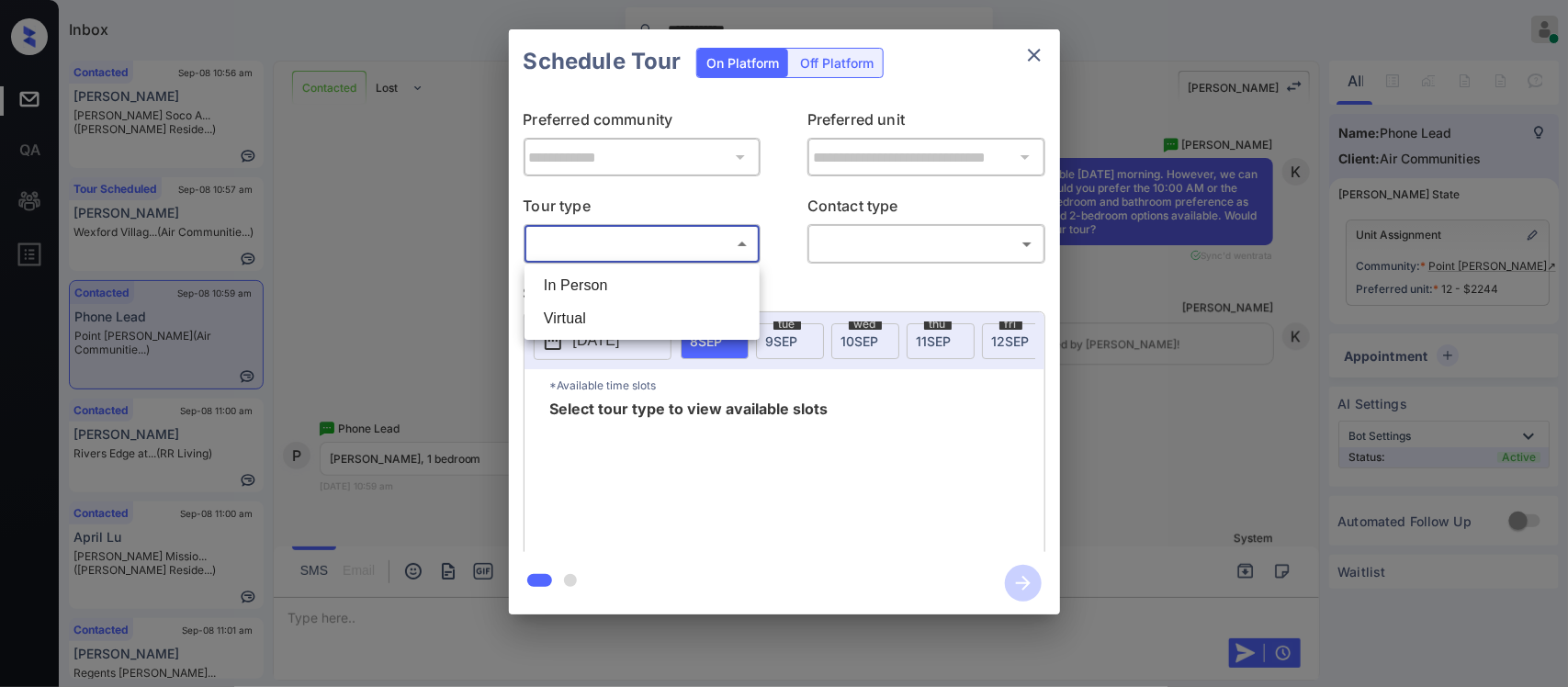
click at [700, 250] on body "**********" at bounding box center [784, 343] width 1568 height 687
click at [683, 278] on li "In Person" at bounding box center [642, 286] width 226 height 33
type input "********"
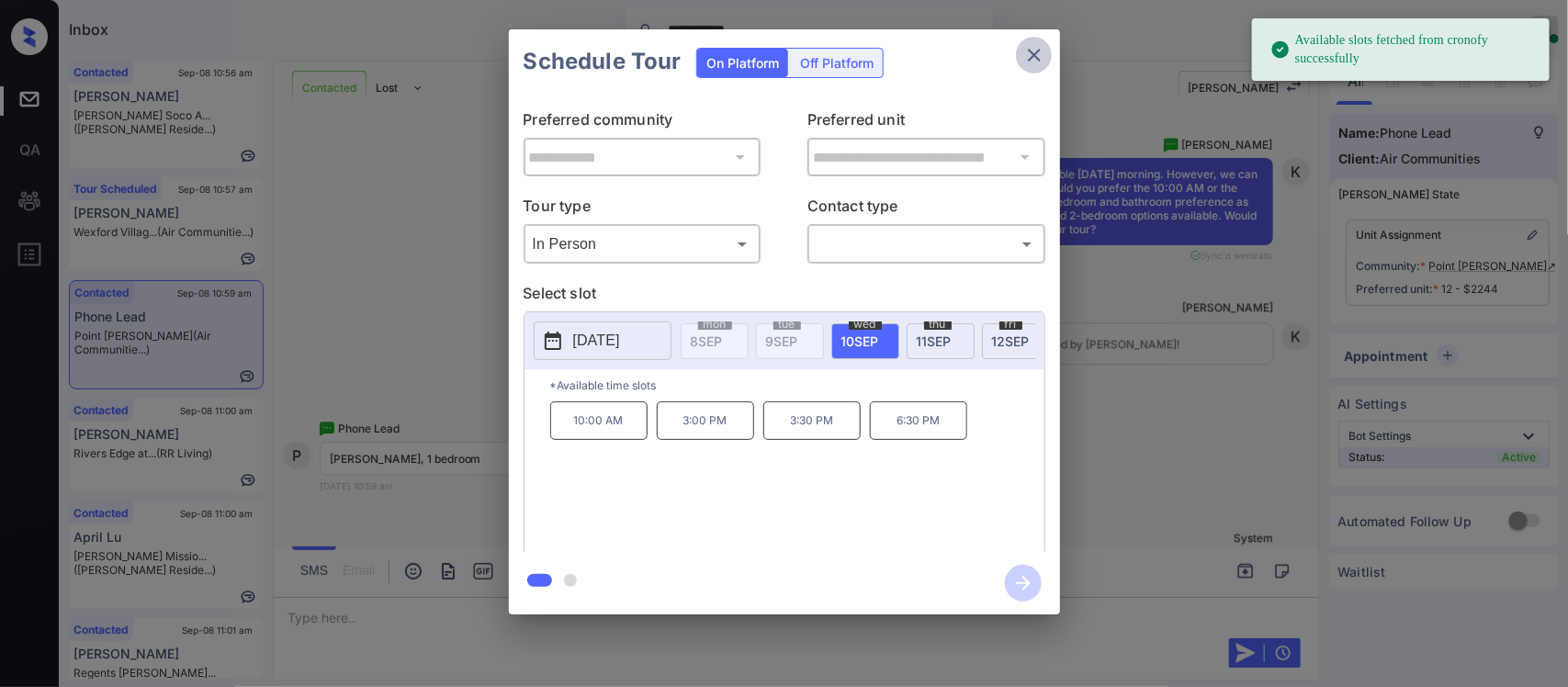
click at [1022, 43] on button "close" at bounding box center [1034, 55] width 37 height 37
